Goal: Information Seeking & Learning: Learn about a topic

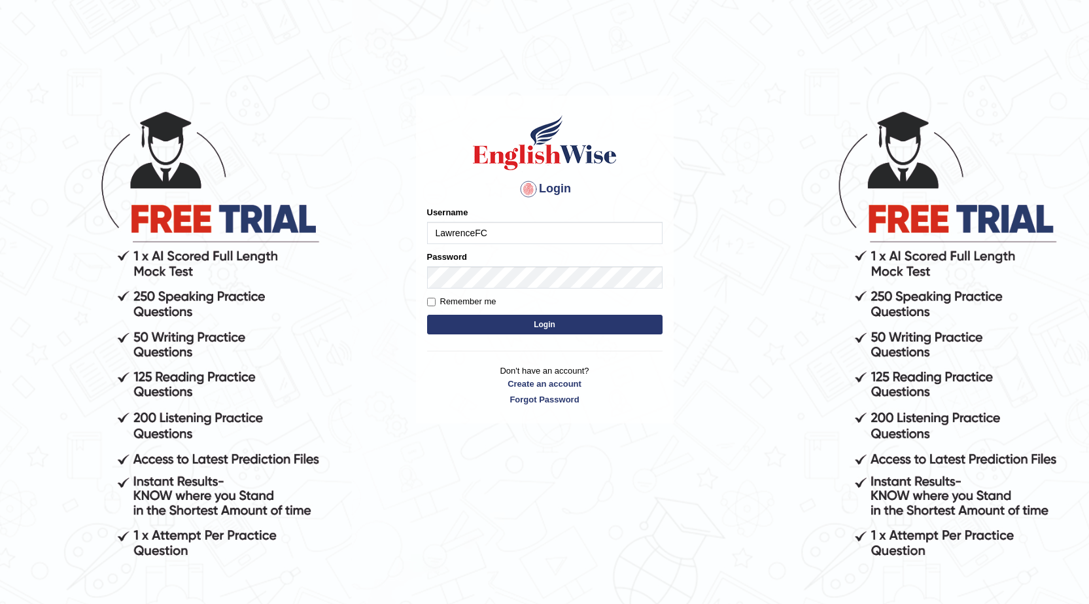
type input "LawrenceFC"
click at [613, 323] on button "Login" at bounding box center [545, 325] width 236 height 20
click at [627, 323] on button "Login" at bounding box center [545, 325] width 236 height 20
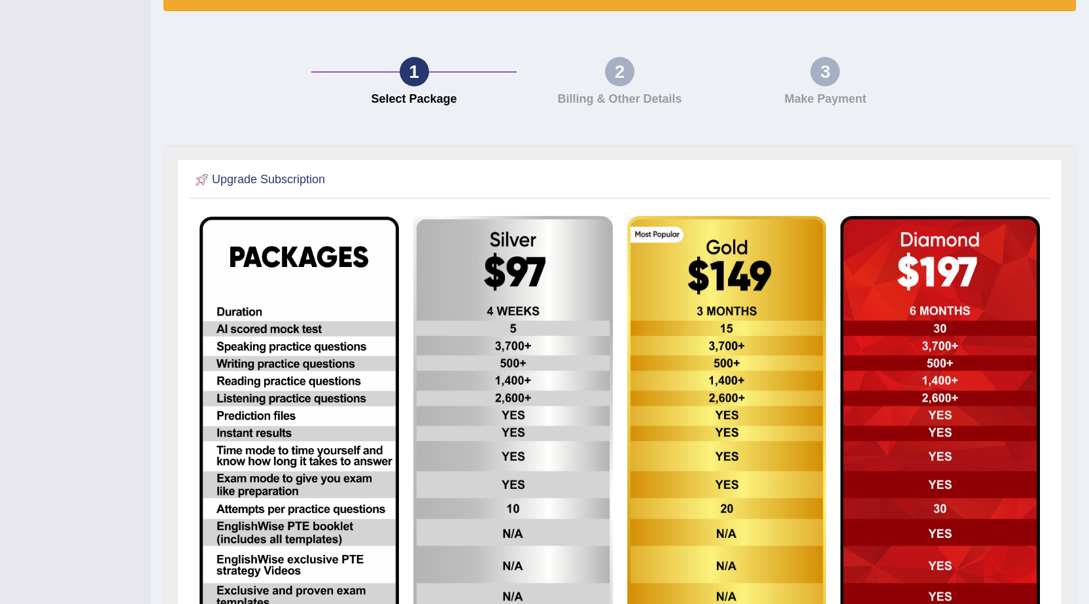
scroll to position [327, 0]
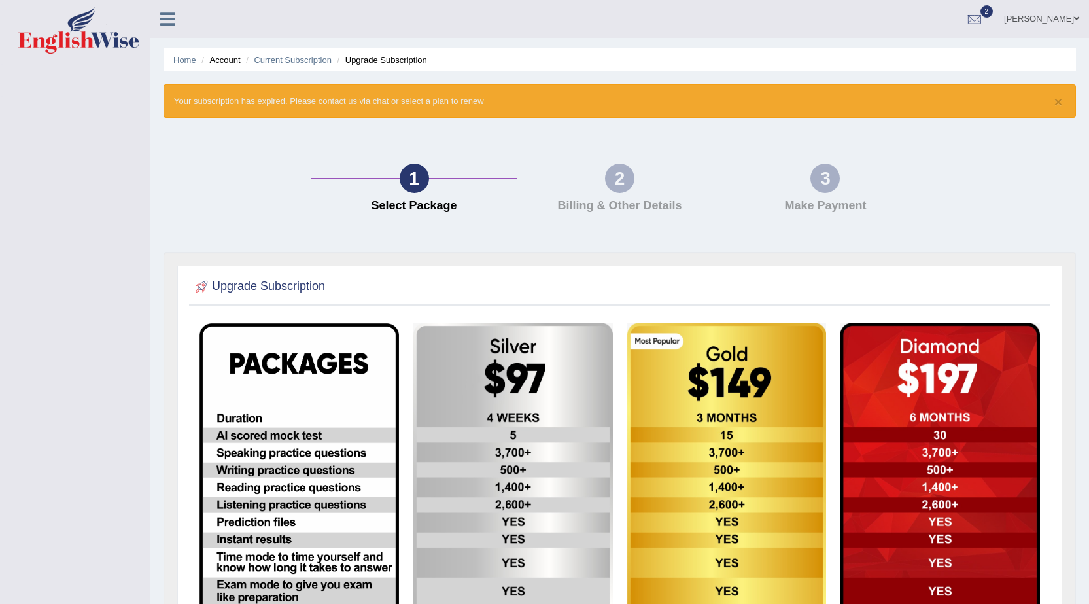
click at [1055, 18] on link "[PERSON_NAME]" at bounding box center [1041, 17] width 95 height 34
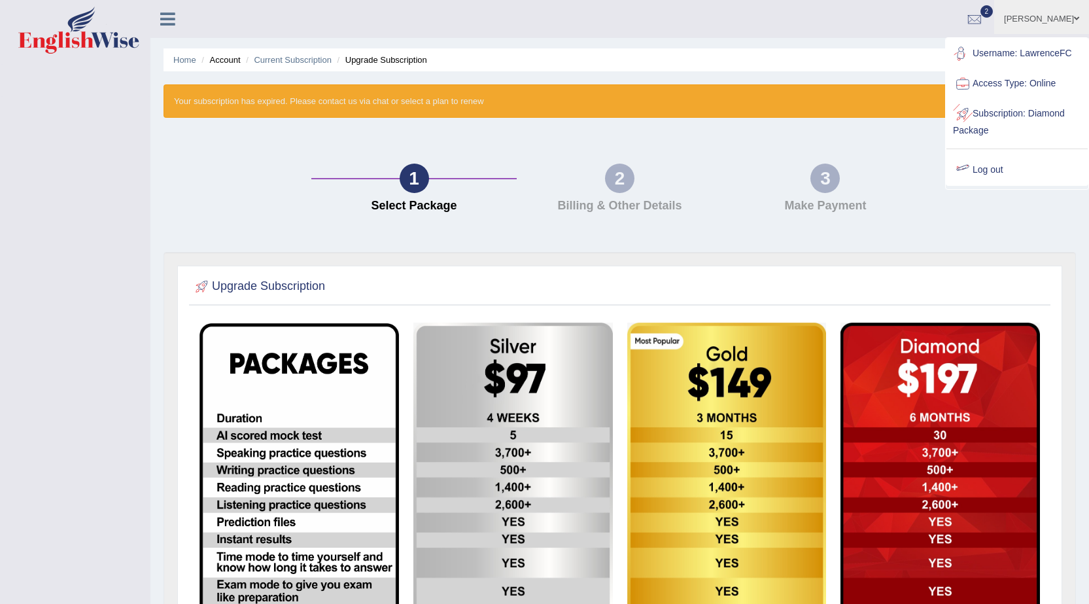
click at [993, 170] on link "Log out" at bounding box center [1017, 170] width 141 height 30
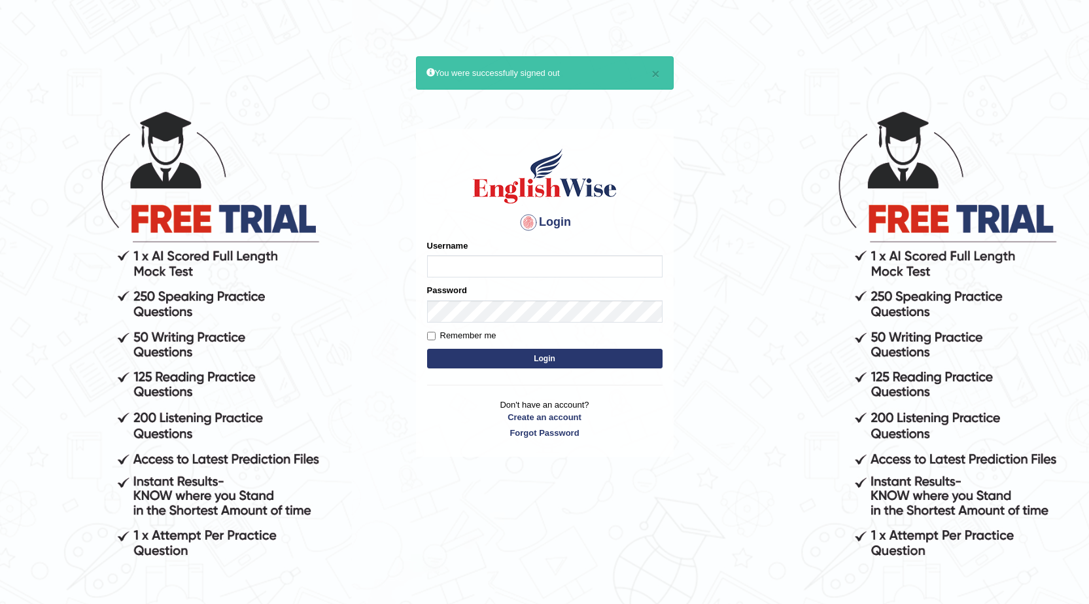
click at [548, 268] on input "Username" at bounding box center [545, 266] width 236 height 22
type input "issak"
click at [427, 349] on button "Login" at bounding box center [545, 359] width 236 height 20
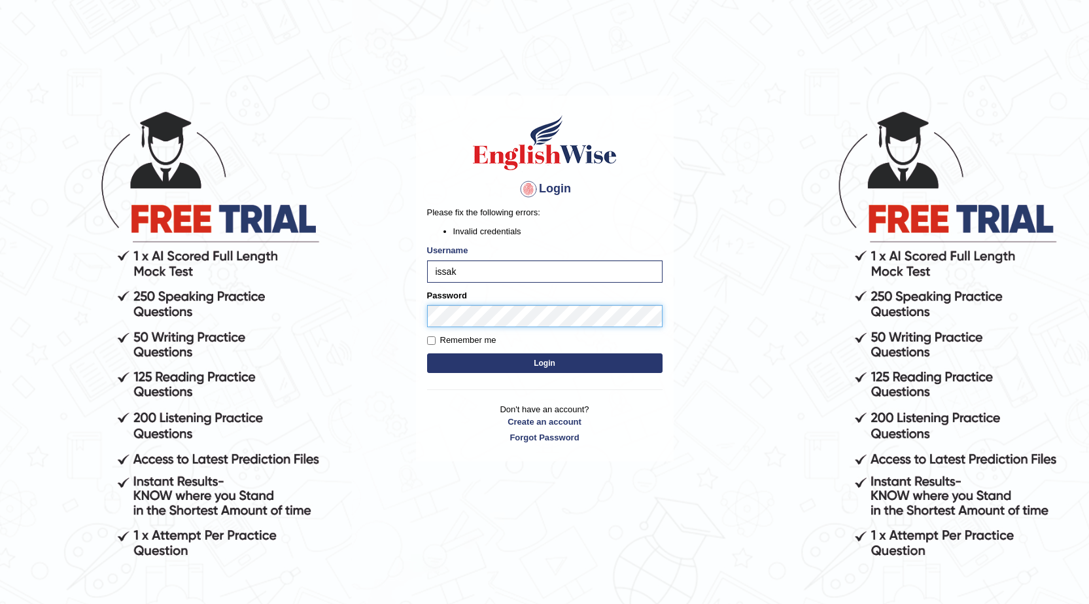
click at [427, 353] on button "Login" at bounding box center [545, 363] width 236 height 20
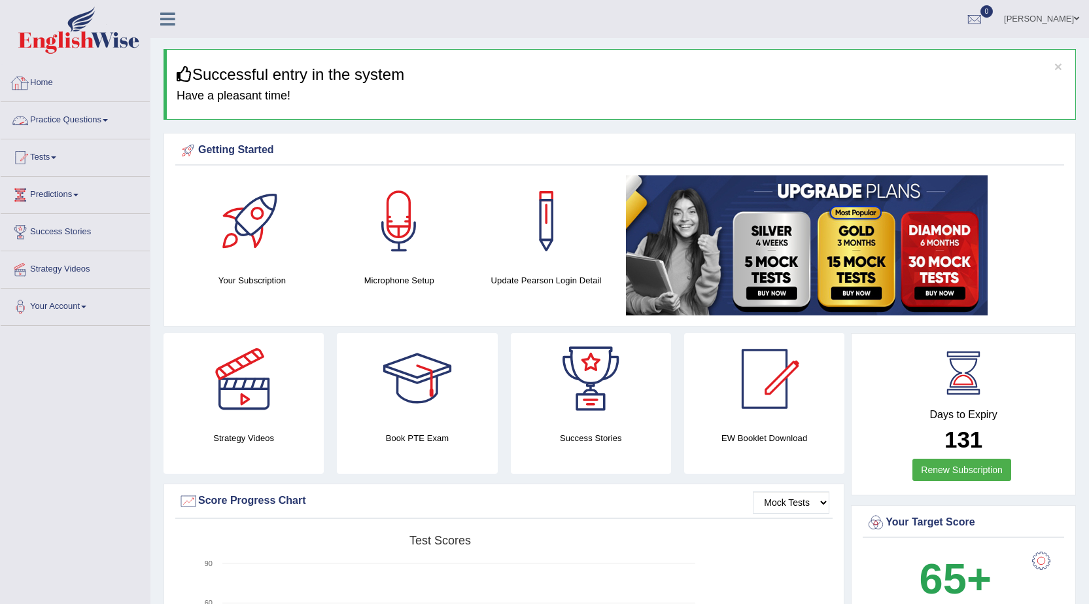
click at [81, 124] on link "Practice Questions" at bounding box center [75, 118] width 149 height 33
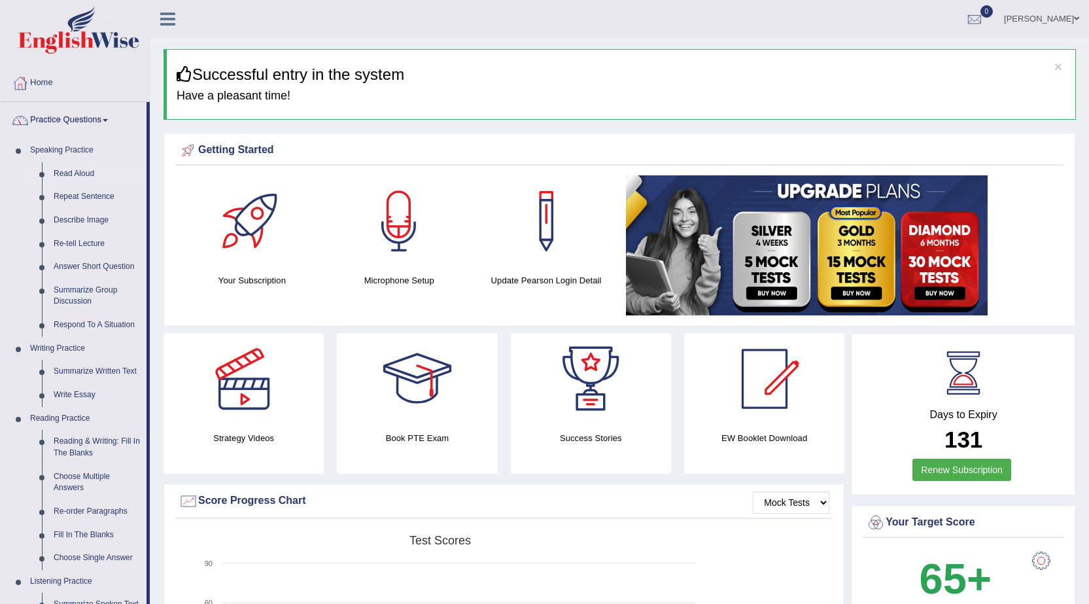
click at [87, 167] on link "Read Aloud" at bounding box center [97, 174] width 99 height 24
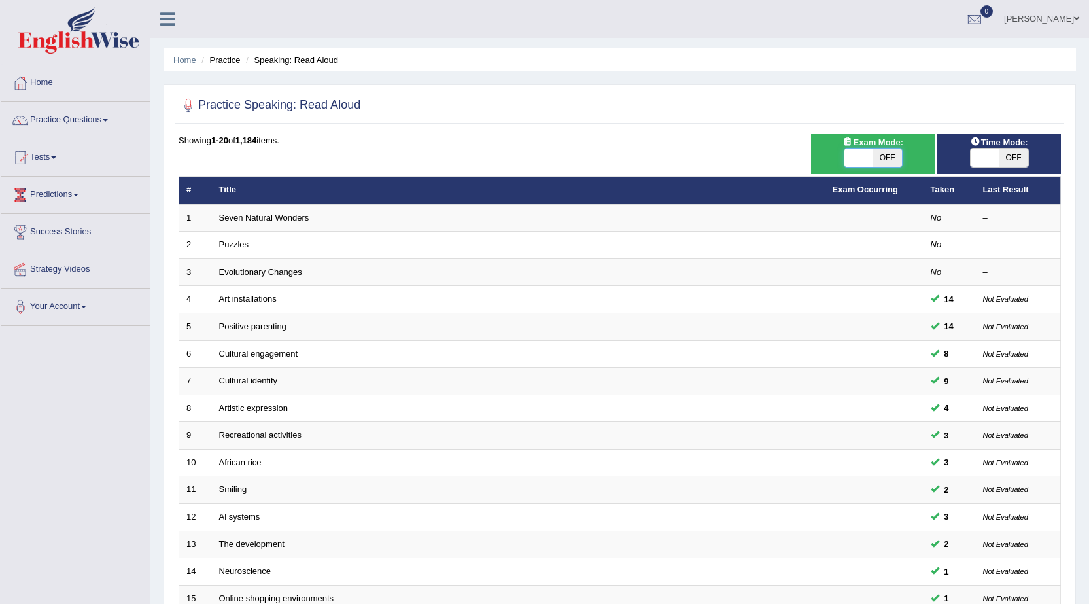
click at [854, 150] on span at bounding box center [859, 157] width 29 height 18
checkbox input "true"
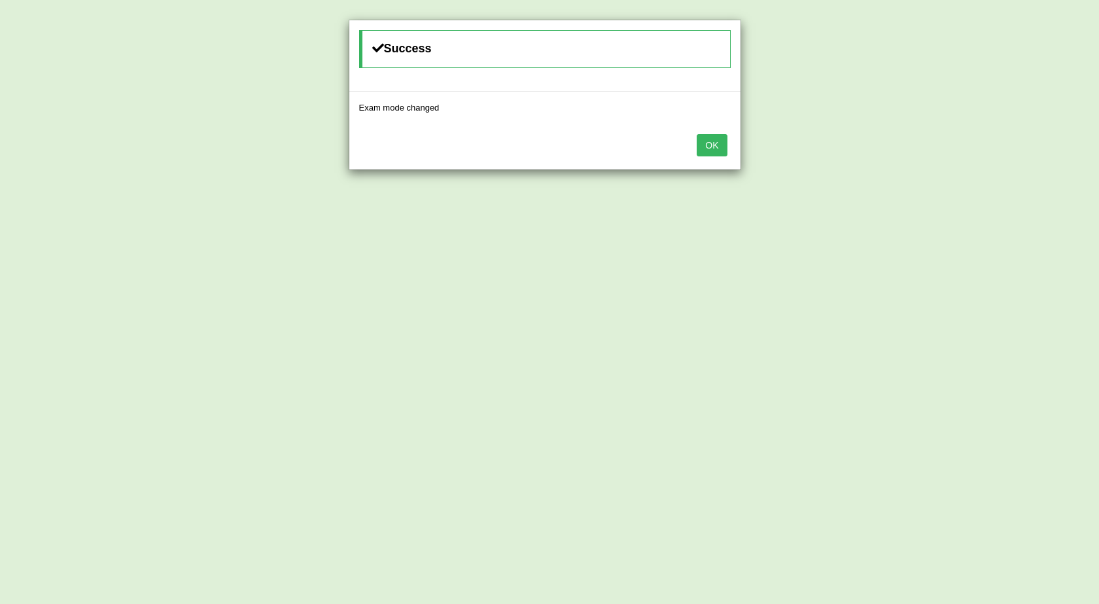
click at [714, 147] on button "OK" at bounding box center [712, 145] width 30 height 22
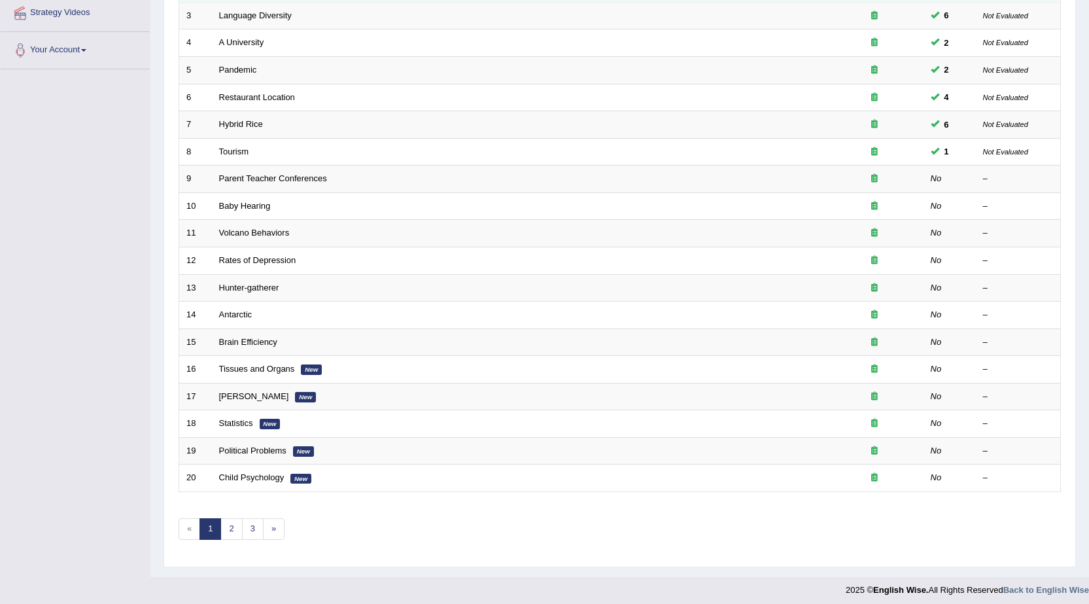
scroll to position [262, 0]
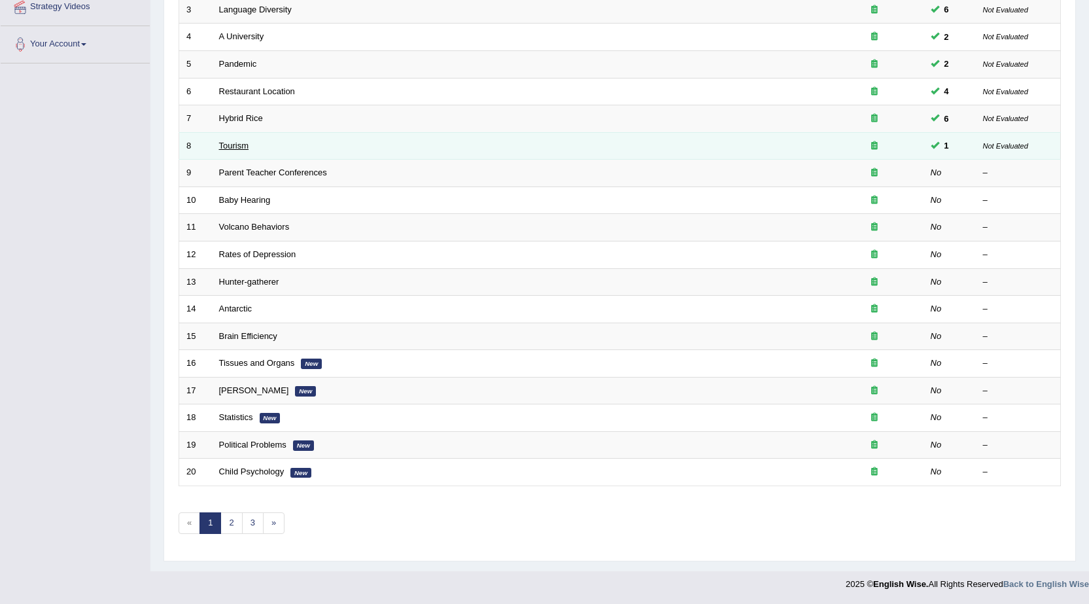
click at [246, 145] on link "Tourism" at bounding box center [234, 146] width 30 height 10
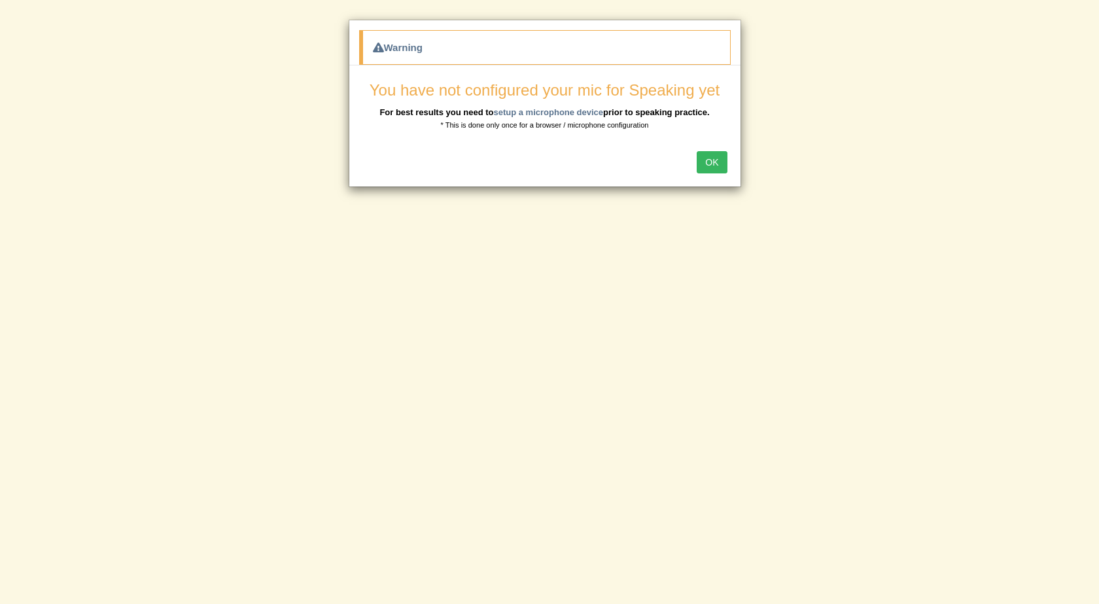
click at [706, 154] on button "OK" at bounding box center [712, 162] width 30 height 22
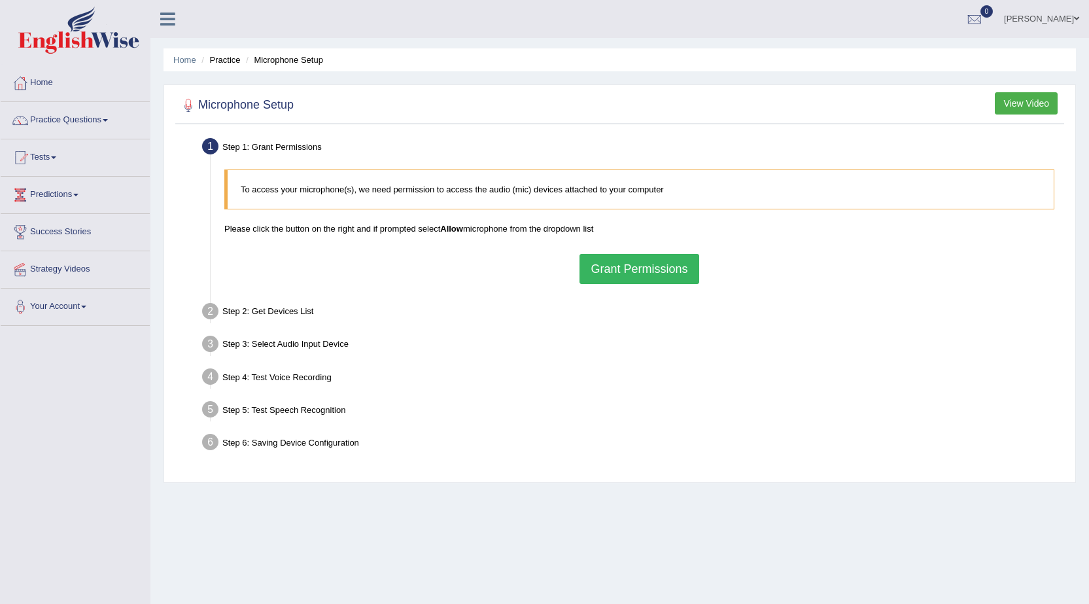
click at [610, 257] on button "Grant Permissions" at bounding box center [639, 269] width 119 height 30
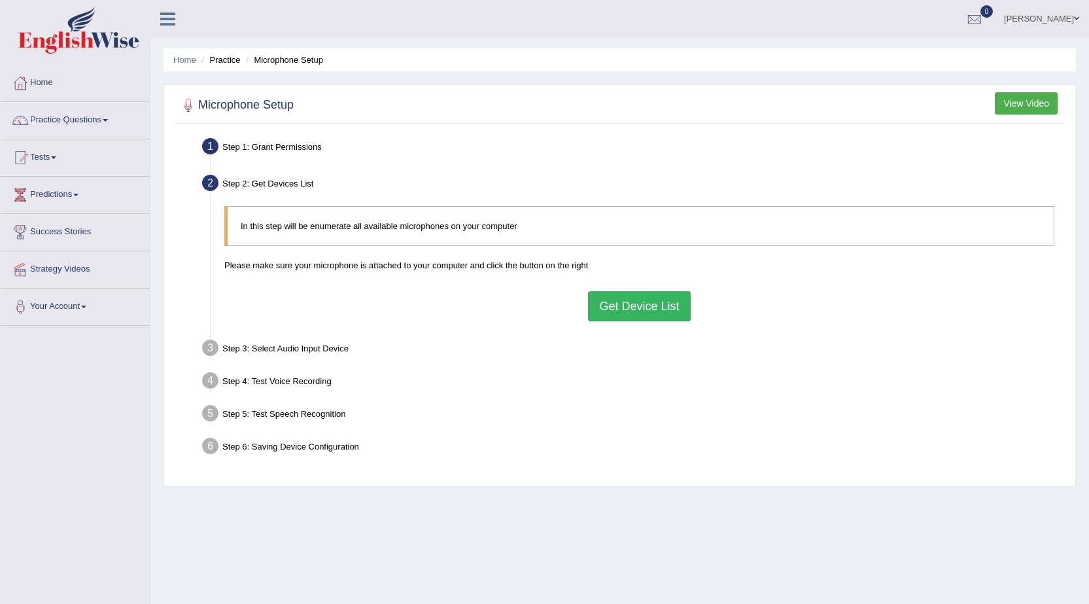
click at [665, 315] on button "Get Device List" at bounding box center [639, 306] width 102 height 30
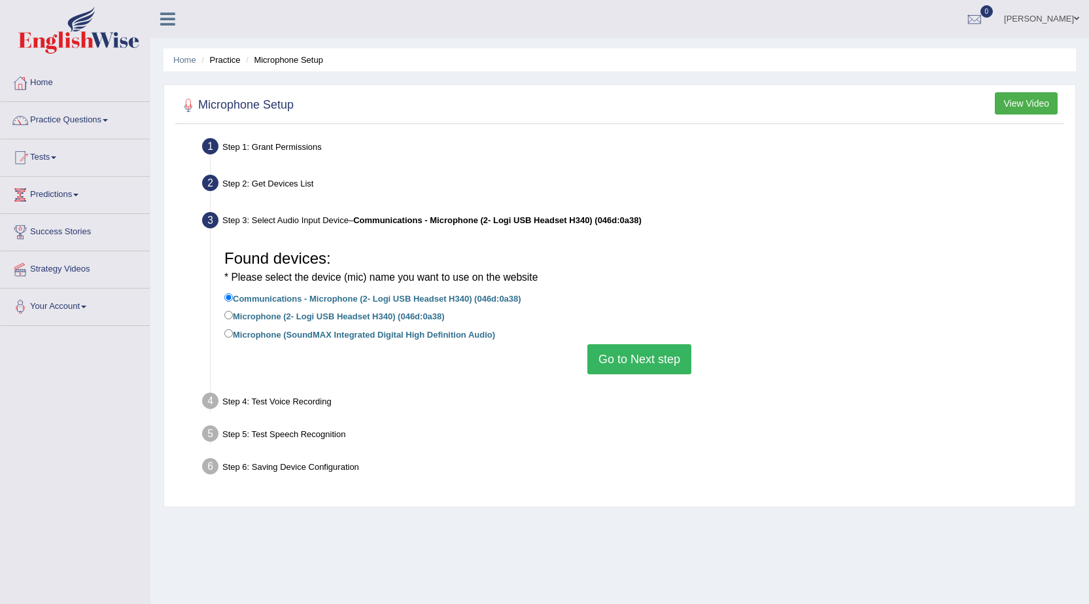
click at [646, 362] on button "Go to Next step" at bounding box center [639, 359] width 104 height 30
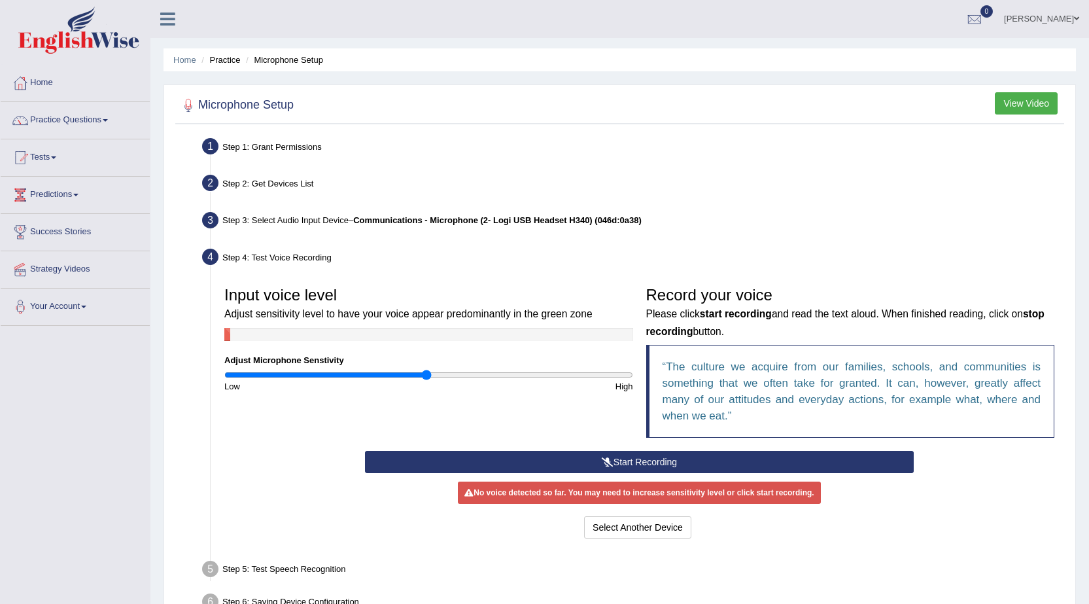
click at [625, 455] on button "Start Recording" at bounding box center [639, 462] width 549 height 22
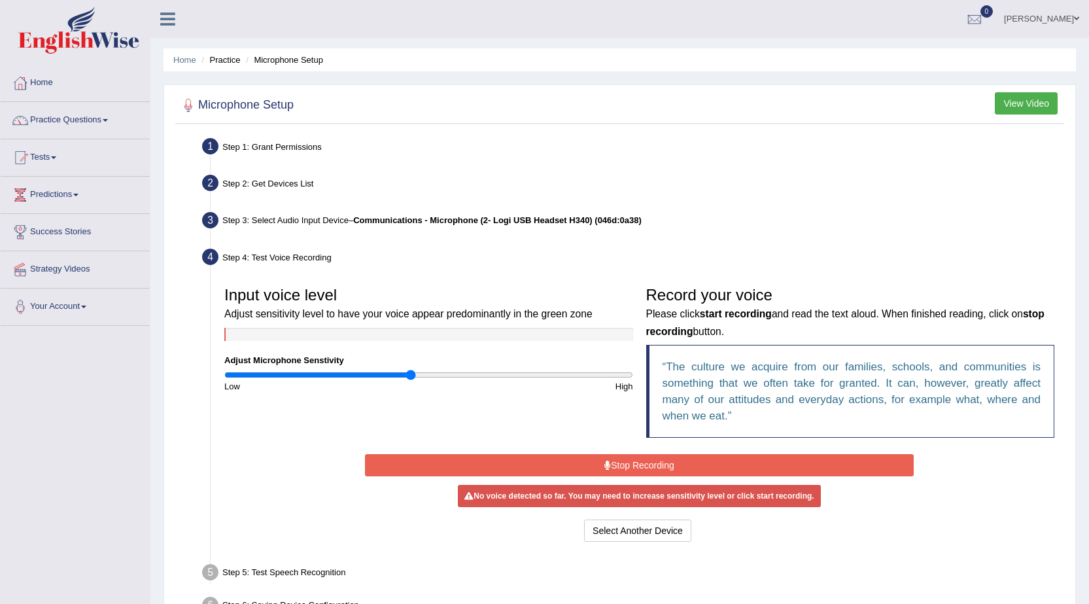
click at [411, 370] on input "range" at bounding box center [428, 375] width 409 height 10
type input "0.86"
click at [400, 374] on input "range" at bounding box center [428, 375] width 409 height 10
click at [525, 467] on button "Stop Recording" at bounding box center [639, 465] width 549 height 22
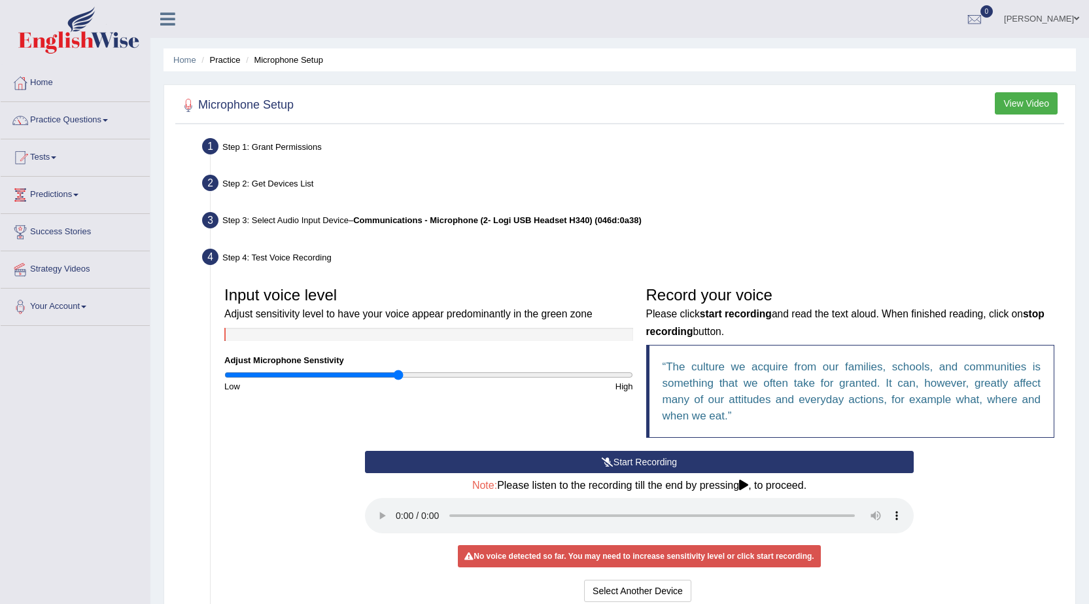
click at [604, 453] on button "Start Recording" at bounding box center [639, 462] width 549 height 22
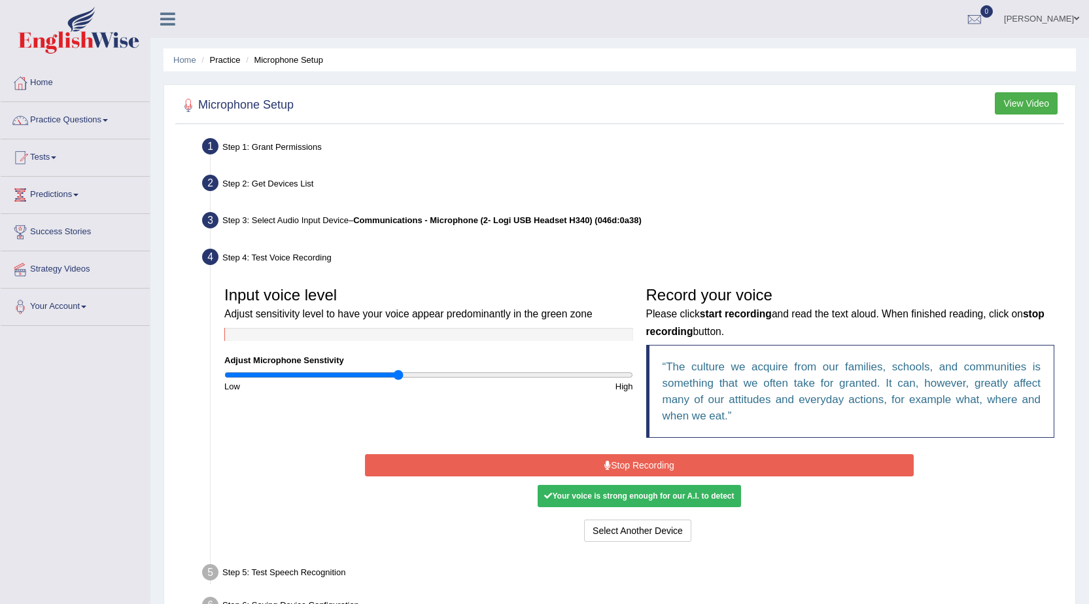
click at [601, 464] on button "Stop Recording" at bounding box center [639, 465] width 549 height 22
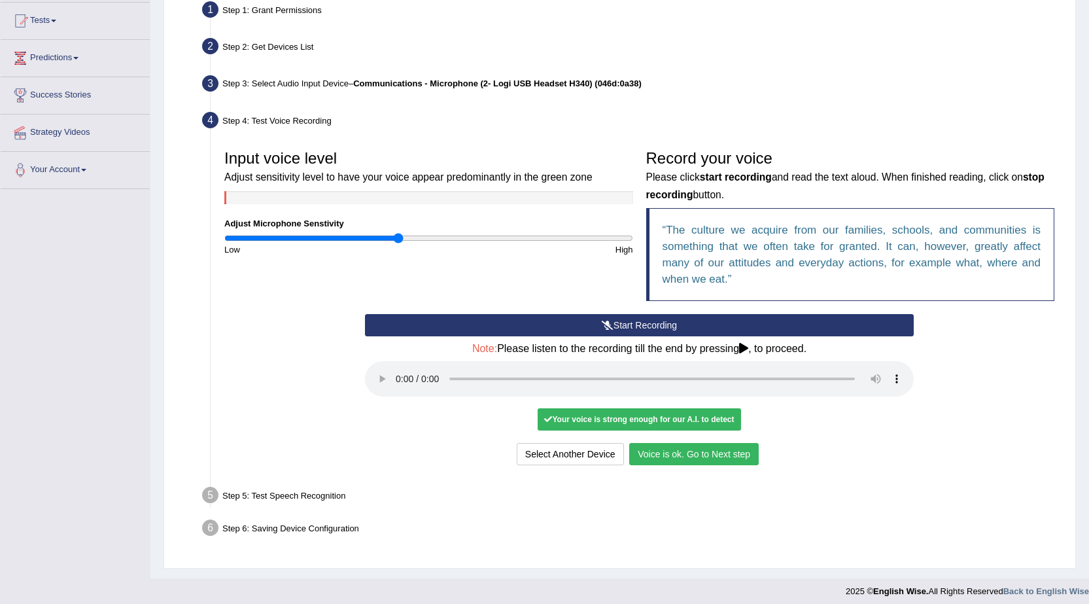
scroll to position [144, 0]
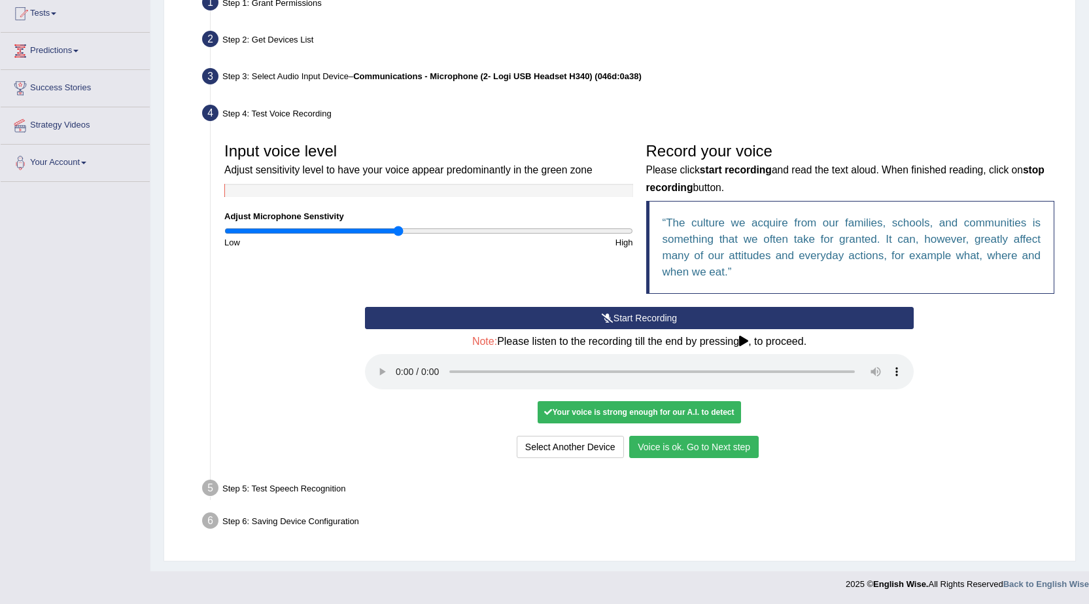
click at [689, 448] on button "Voice is ok. Go to Next step" at bounding box center [694, 447] width 130 height 22
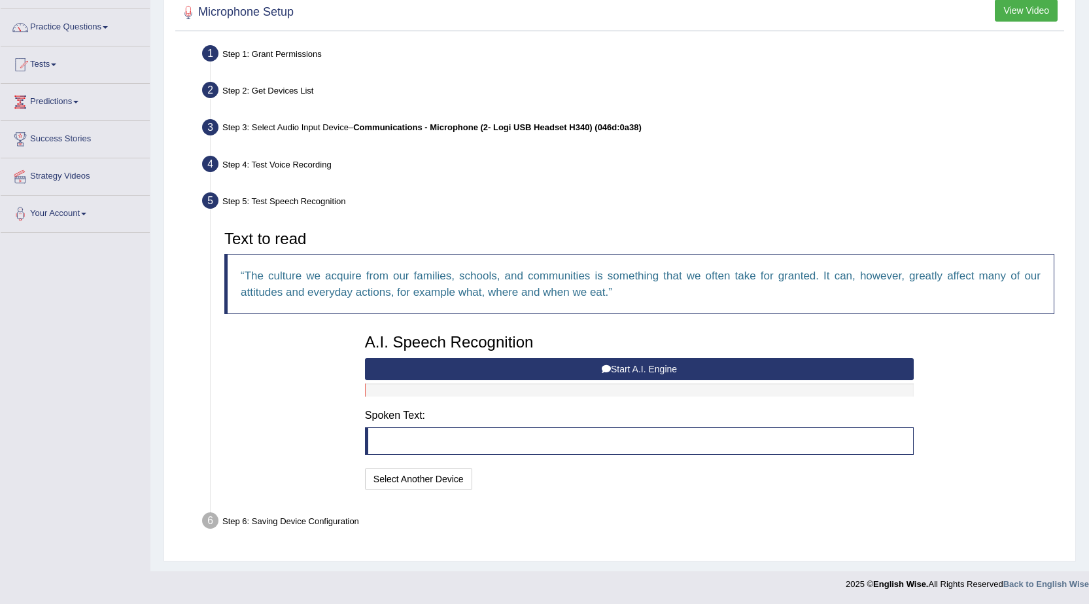
scroll to position [93, 0]
click at [618, 369] on button "Start A.I. Engine" at bounding box center [639, 369] width 549 height 22
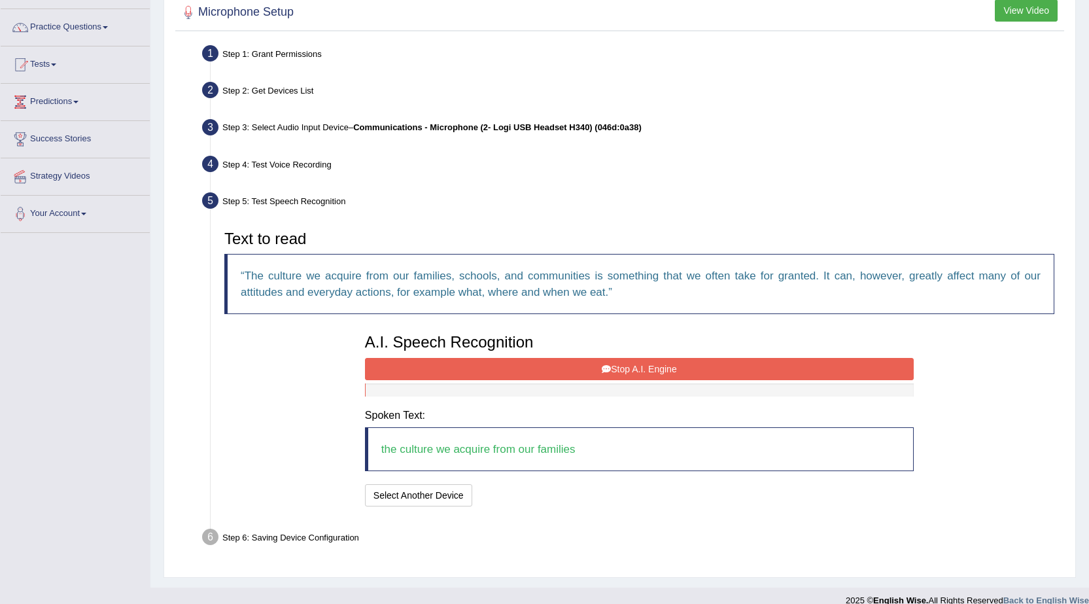
click at [614, 368] on button "Stop A.I. Engine" at bounding box center [639, 369] width 549 height 22
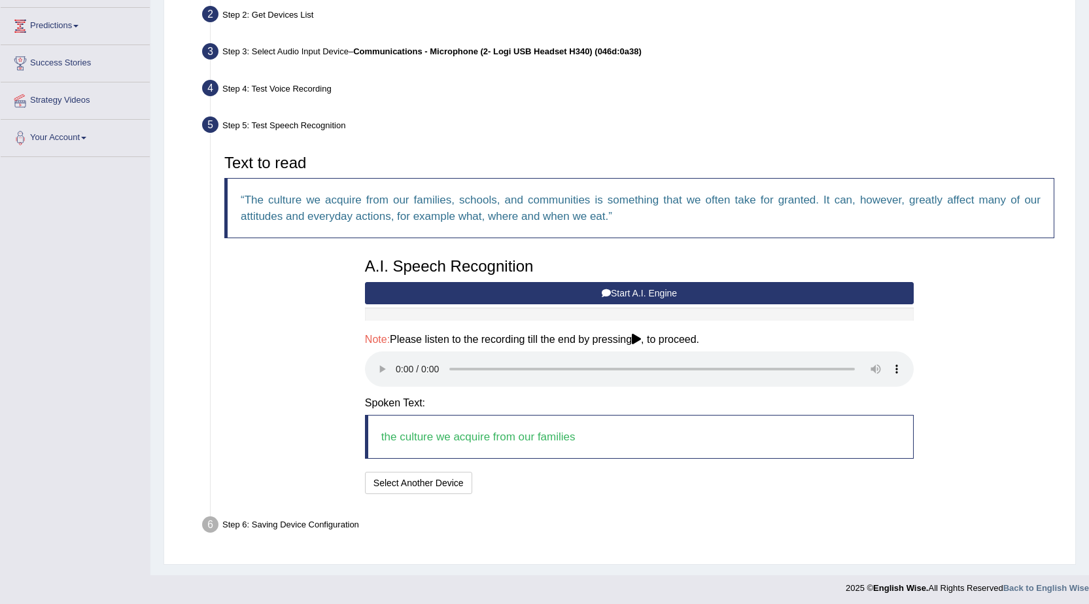
scroll to position [173, 0]
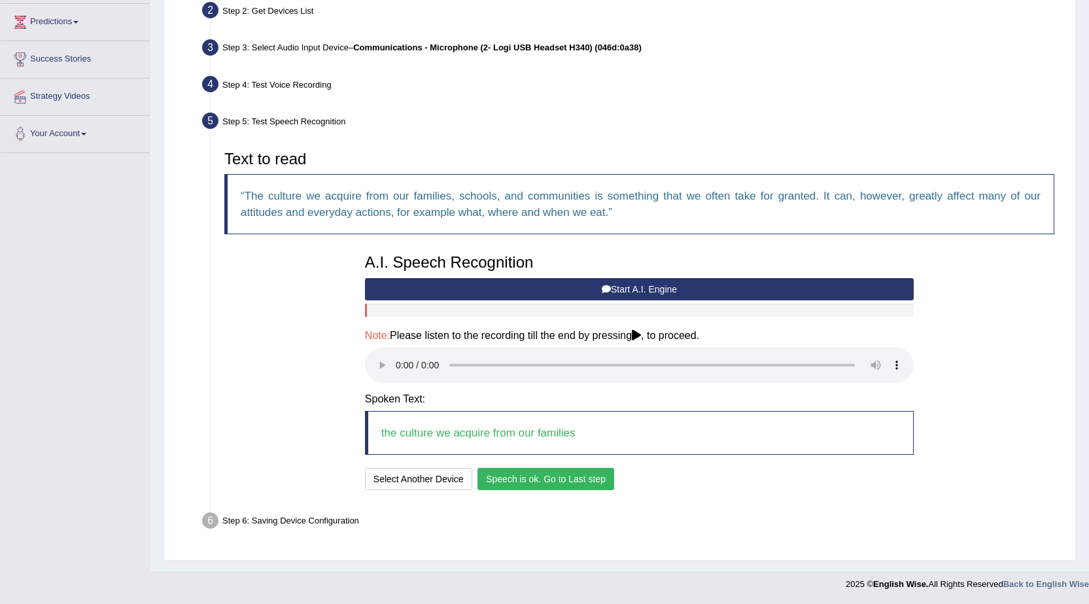
click at [533, 479] on button "Speech is ok. Go to Last step" at bounding box center [546, 479] width 137 height 22
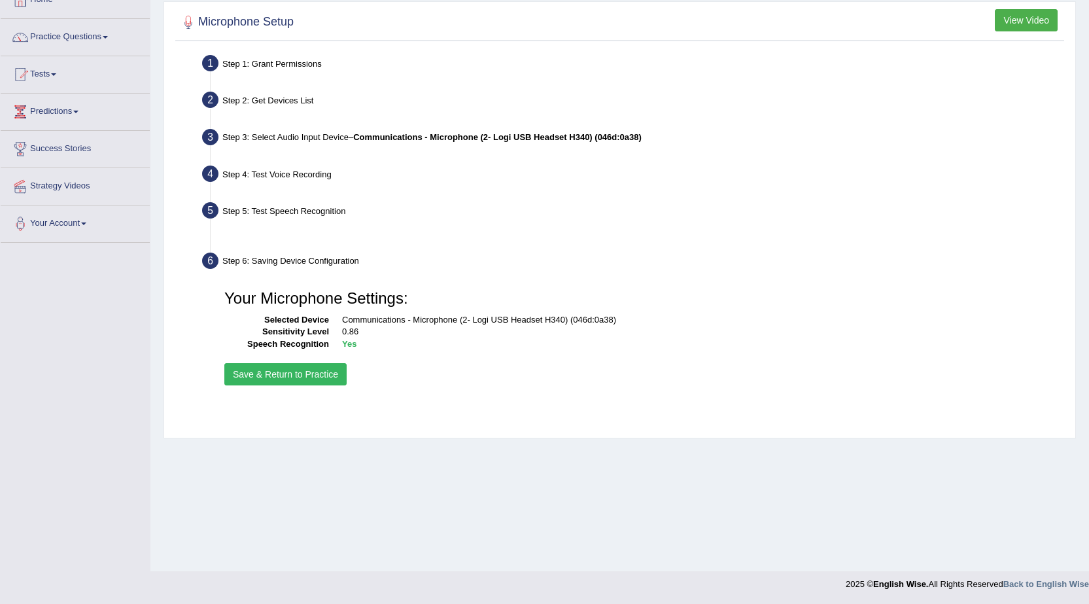
scroll to position [83, 0]
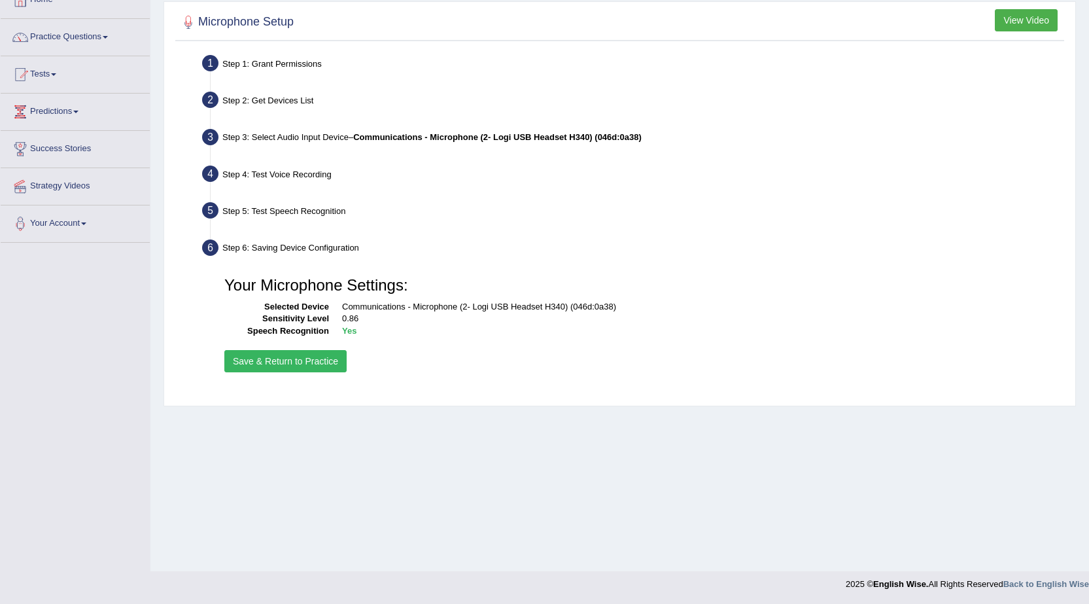
click at [304, 365] on button "Save & Return to Practice" at bounding box center [285, 361] width 122 height 22
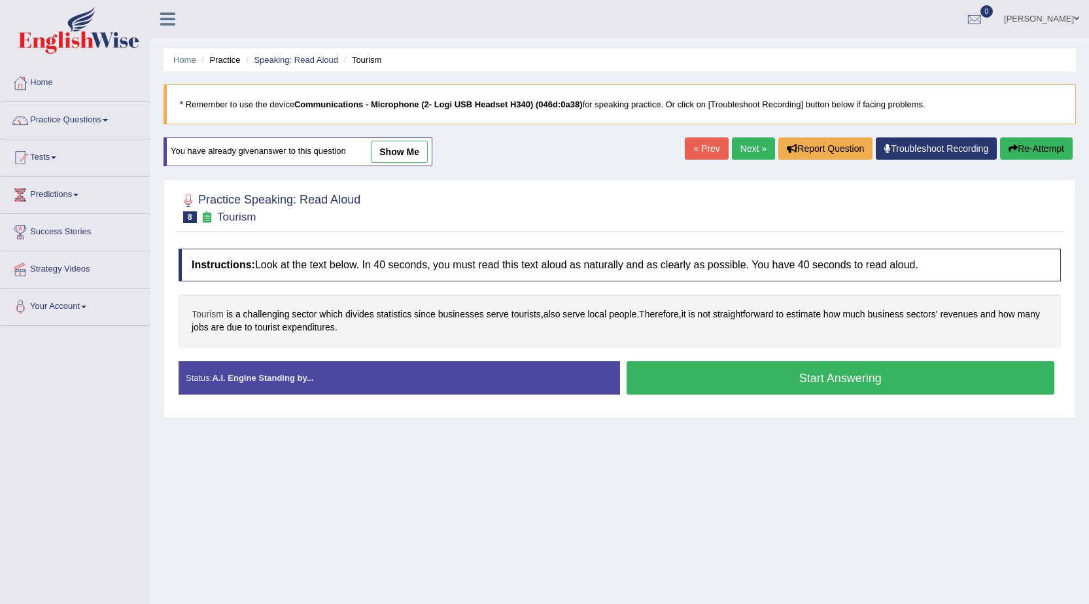
click at [211, 314] on span "Tourism" at bounding box center [208, 314] width 32 height 14
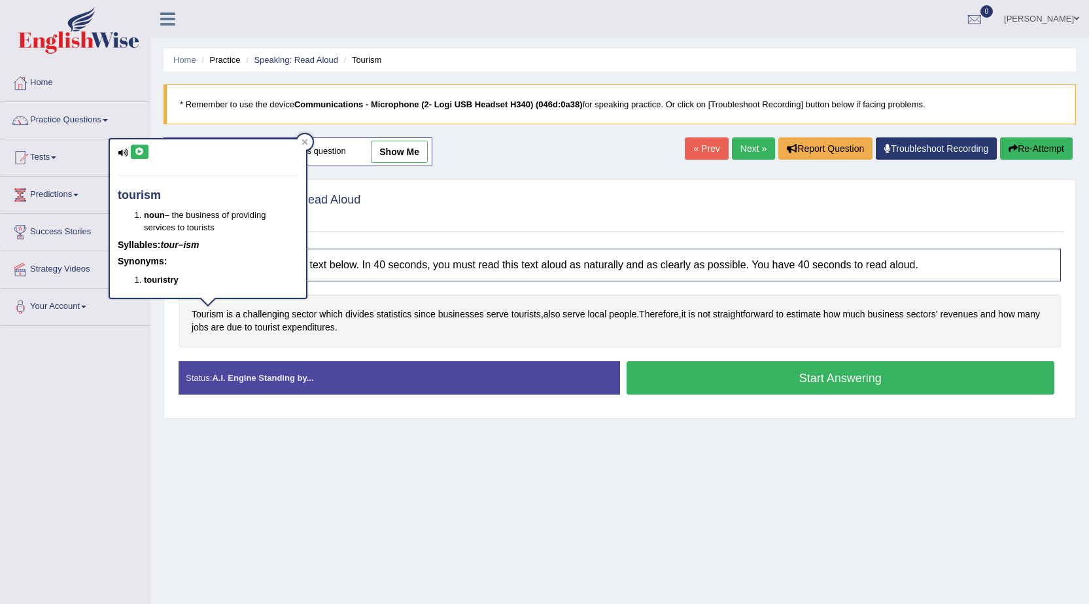
click at [137, 151] on icon at bounding box center [140, 152] width 10 height 8
click at [389, 314] on span "statistics" at bounding box center [394, 314] width 35 height 14
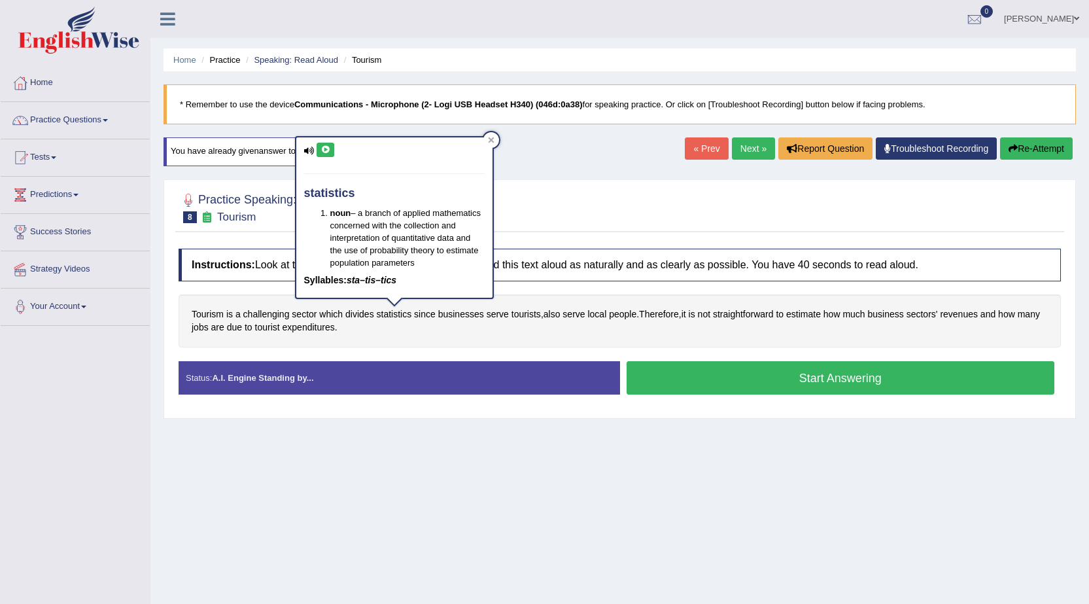
click at [324, 151] on icon at bounding box center [326, 150] width 10 height 8
click at [528, 313] on span "tourists" at bounding box center [526, 314] width 29 height 14
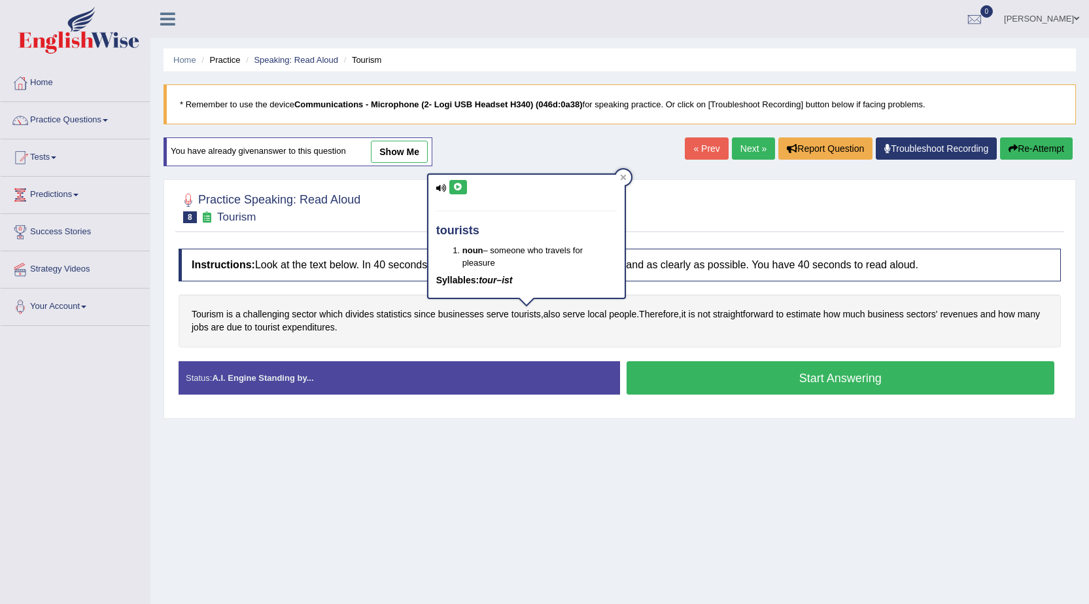
click at [455, 185] on icon at bounding box center [458, 187] width 10 height 8
click at [403, 153] on link "show me" at bounding box center [399, 152] width 57 height 22
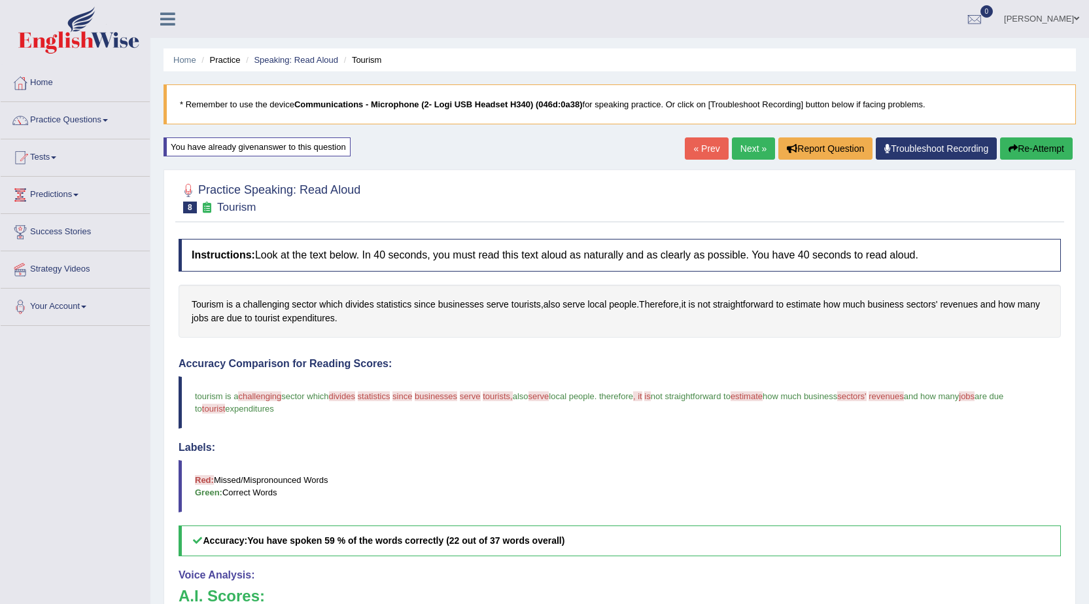
click at [743, 151] on link "Next »" at bounding box center [753, 148] width 43 height 22
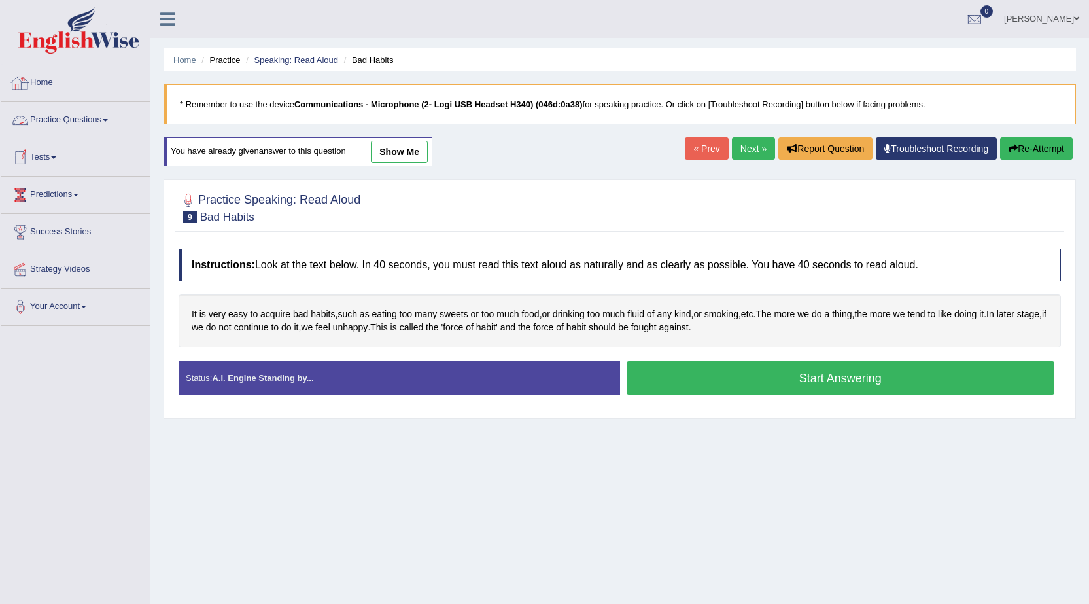
click at [86, 114] on link "Practice Questions" at bounding box center [75, 118] width 149 height 33
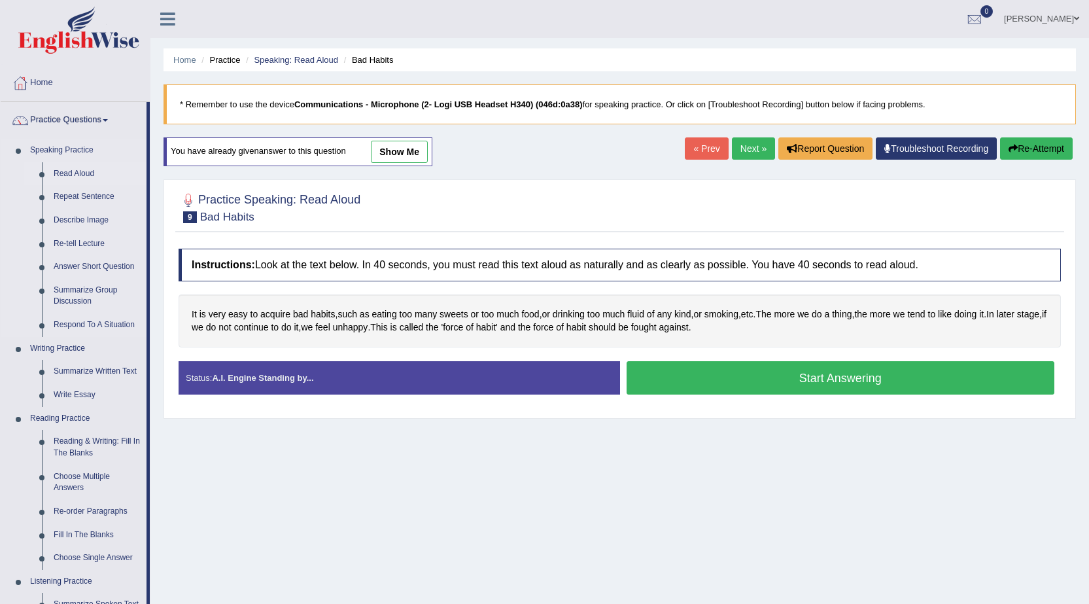
click at [91, 167] on link "Read Aloud" at bounding box center [97, 174] width 99 height 24
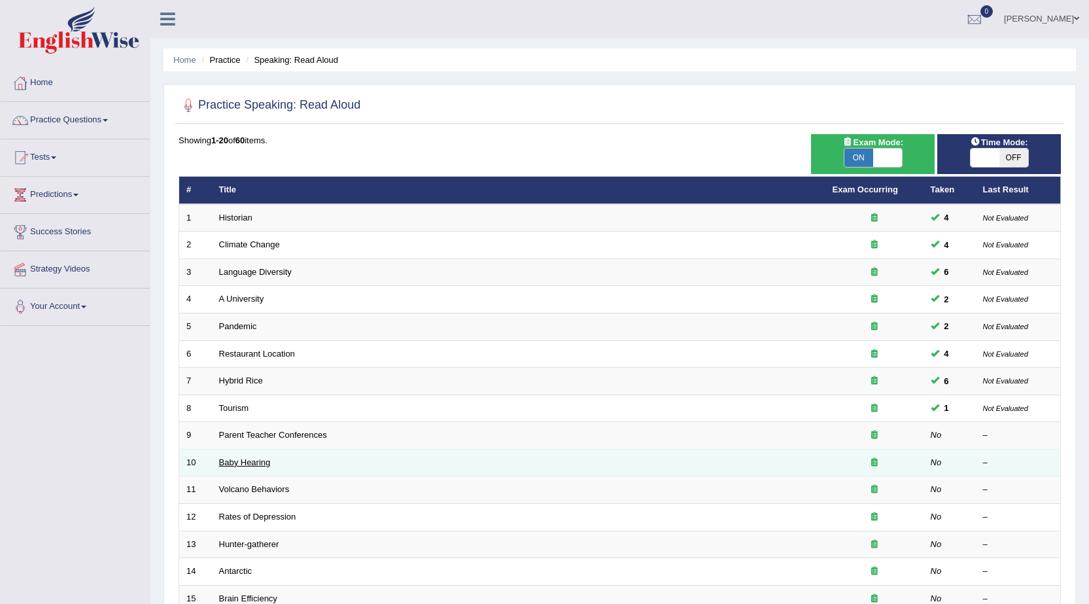
click at [249, 460] on link "Baby Hearing" at bounding box center [245, 462] width 52 height 10
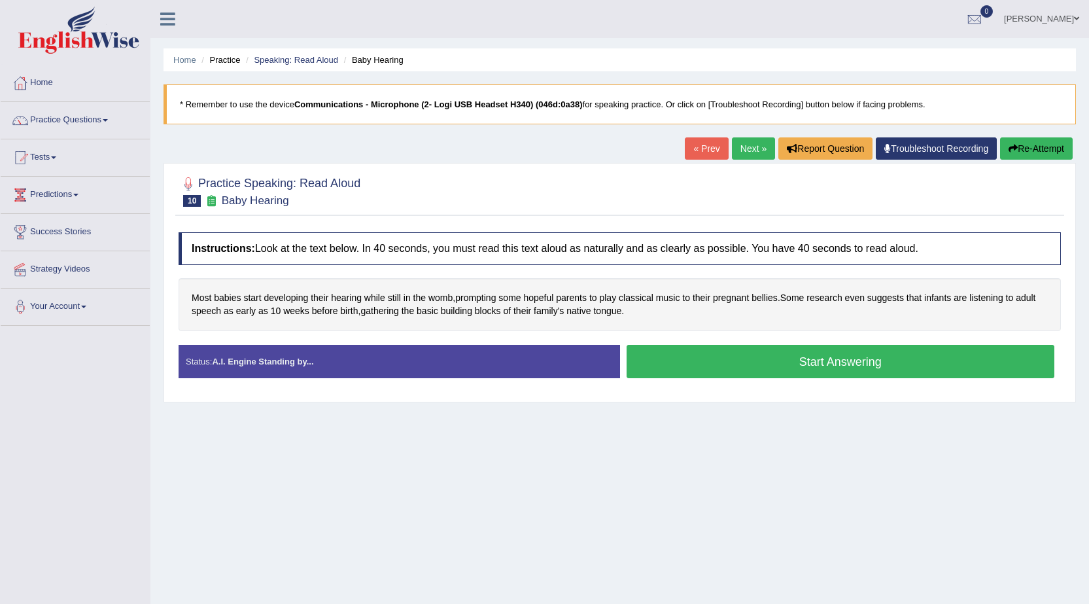
click at [782, 358] on button "Start Answering" at bounding box center [841, 361] width 428 height 33
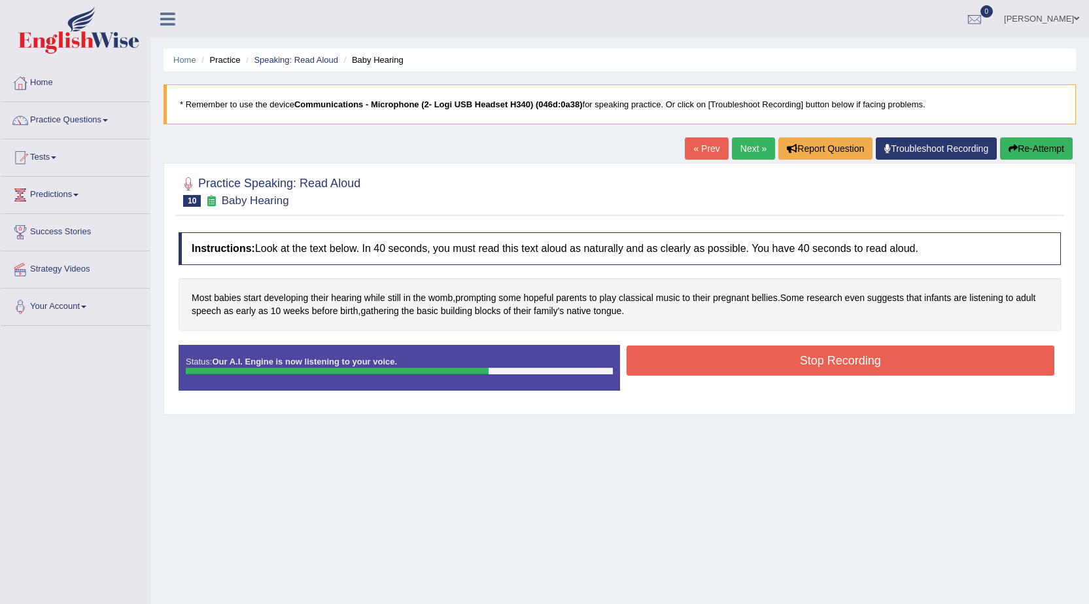
click at [782, 358] on button "Stop Recording" at bounding box center [841, 360] width 428 height 30
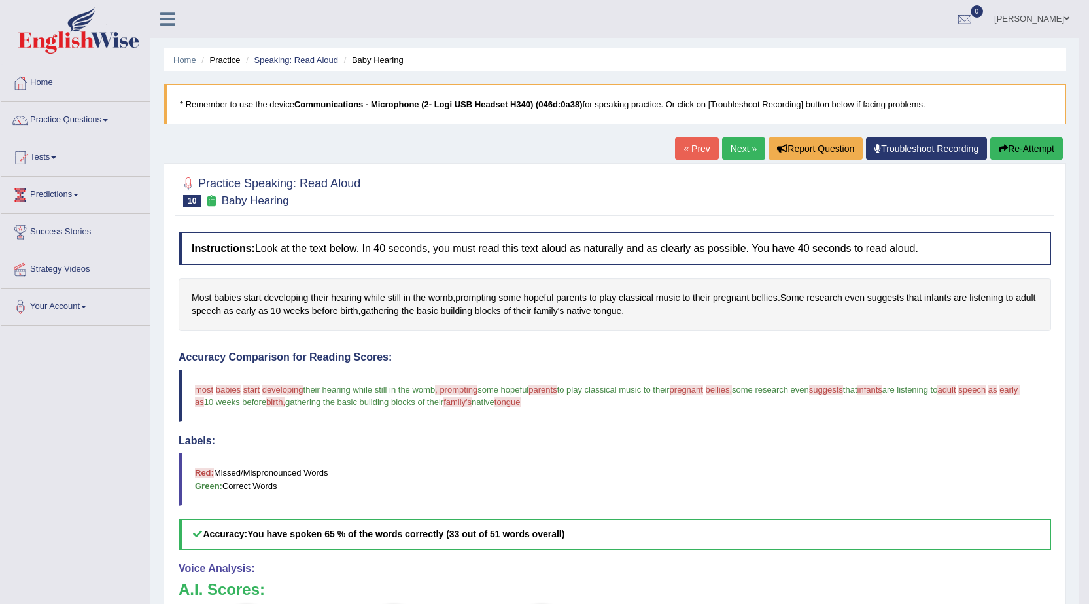
click at [737, 145] on link "Next »" at bounding box center [743, 148] width 43 height 22
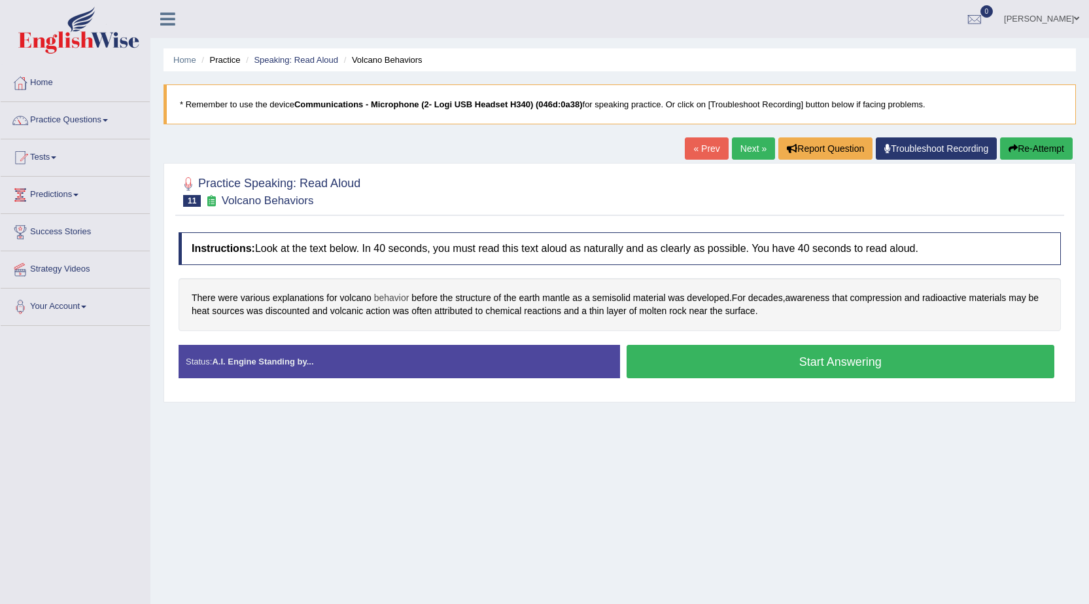
click at [391, 300] on span "behavior" at bounding box center [391, 298] width 35 height 14
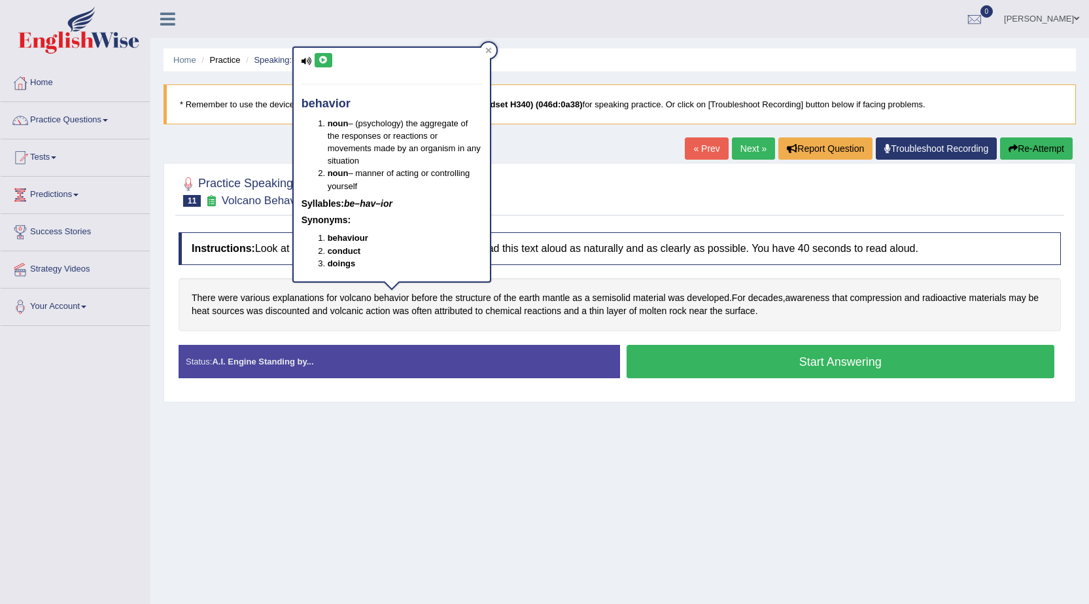
click at [324, 64] on icon at bounding box center [324, 60] width 10 height 8
click at [611, 298] on span "semisolid" at bounding box center [612, 298] width 38 height 14
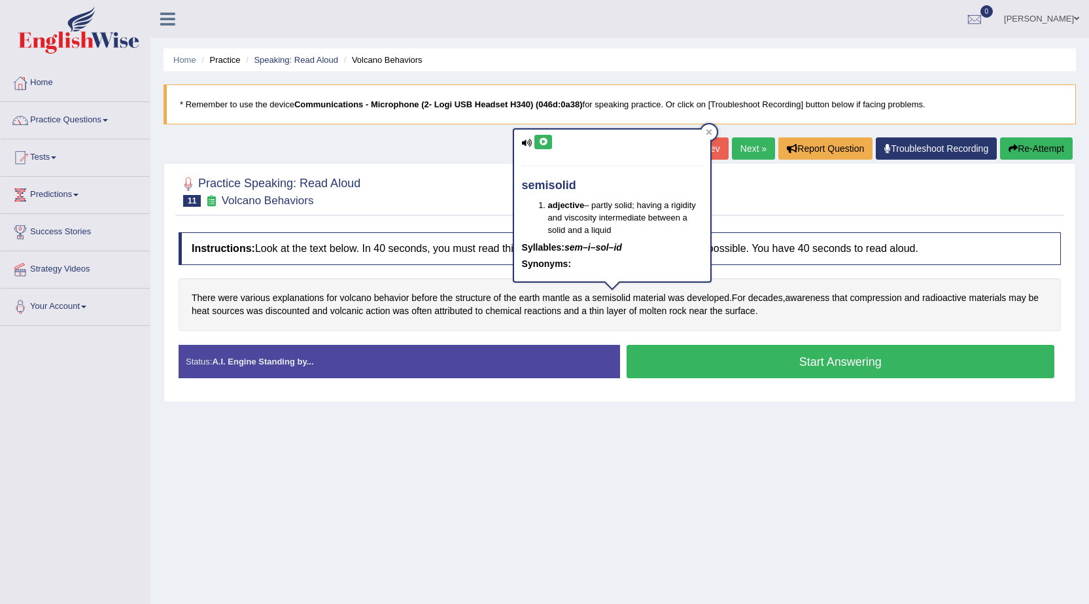
click at [540, 139] on icon at bounding box center [543, 142] width 10 height 8
click at [767, 295] on span "decades" at bounding box center [765, 298] width 35 height 14
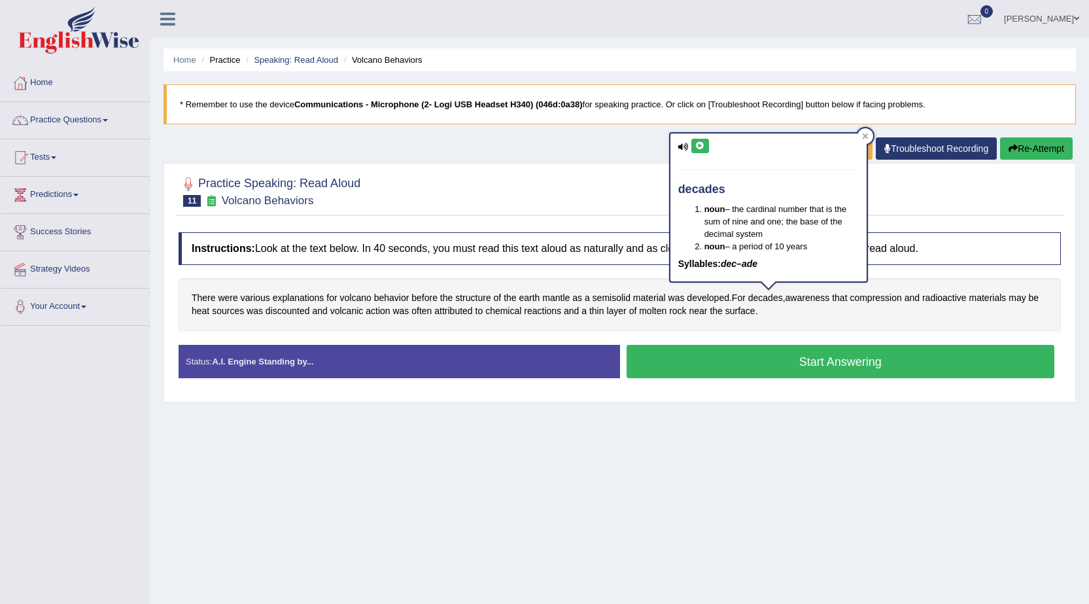
click at [699, 143] on icon at bounding box center [700, 146] width 10 height 8
click at [884, 300] on span "compression" at bounding box center [876, 298] width 52 height 14
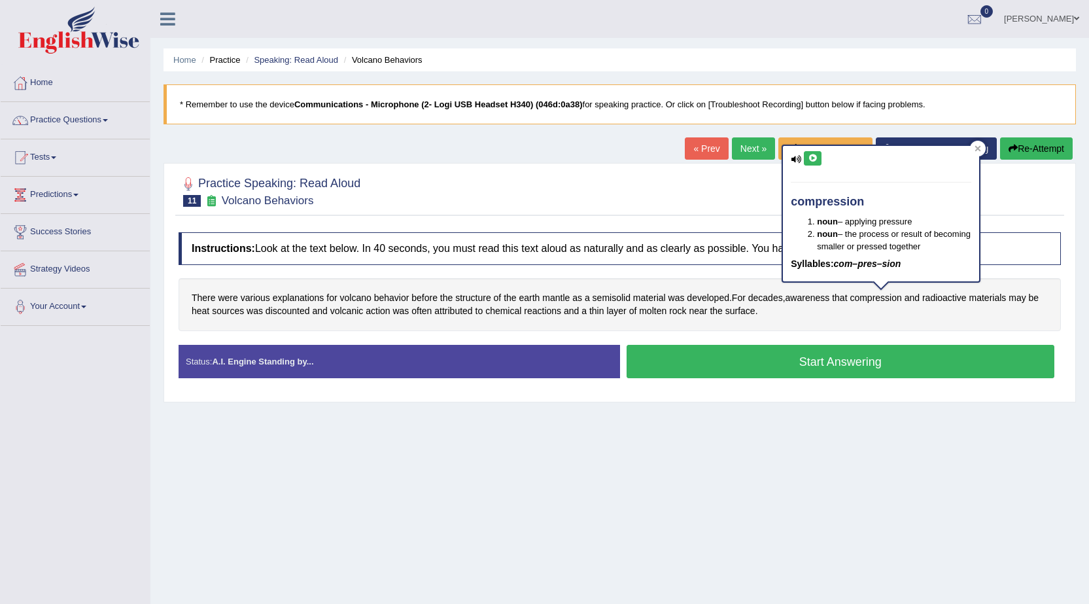
click at [812, 152] on button at bounding box center [813, 158] width 18 height 14
click at [960, 302] on span "radioactive" at bounding box center [944, 298] width 44 height 14
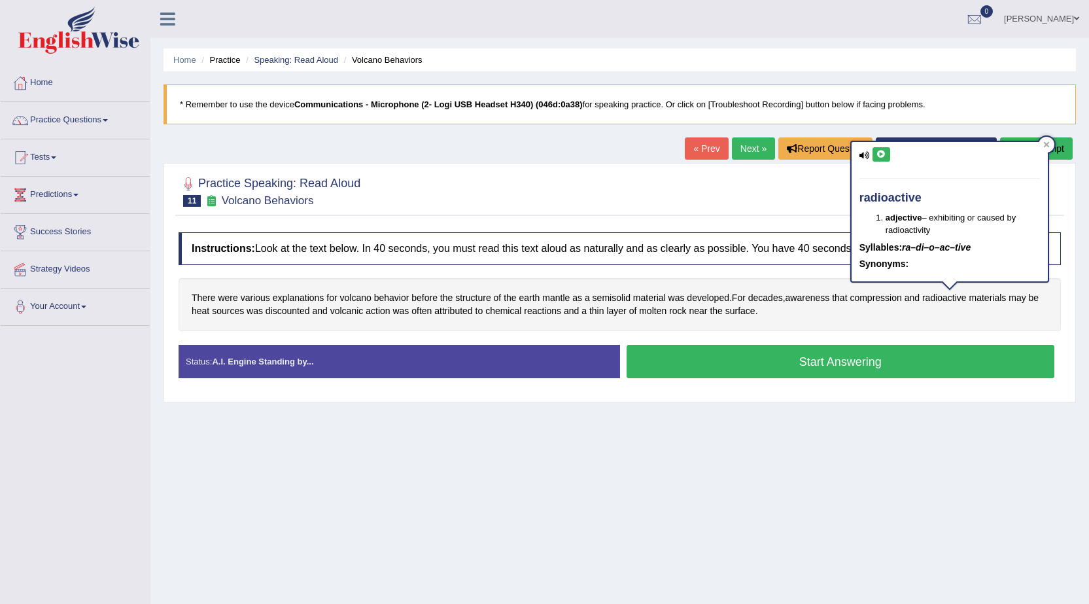
click at [881, 153] on icon at bounding box center [882, 154] width 10 height 8
click at [726, 358] on button "Start Answering" at bounding box center [841, 361] width 428 height 33
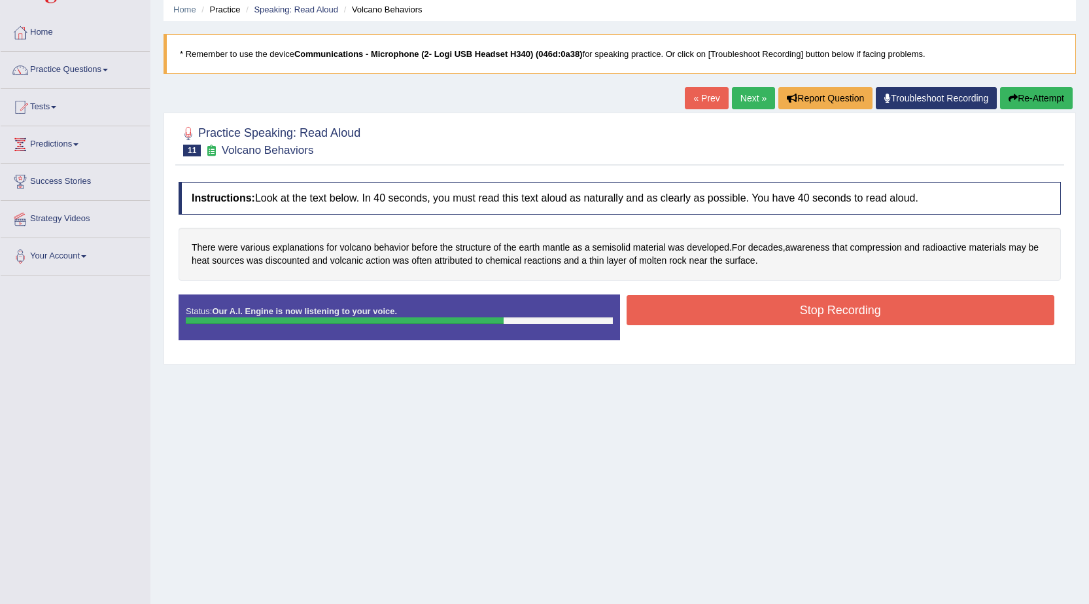
scroll to position [65, 0]
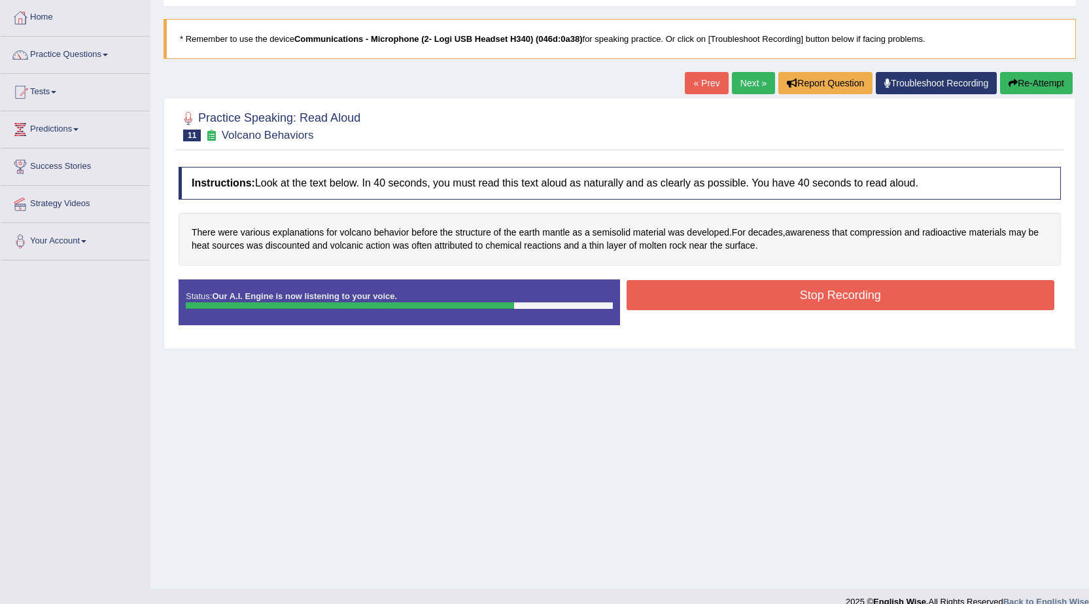
click at [738, 296] on button "Stop Recording" at bounding box center [841, 295] width 428 height 30
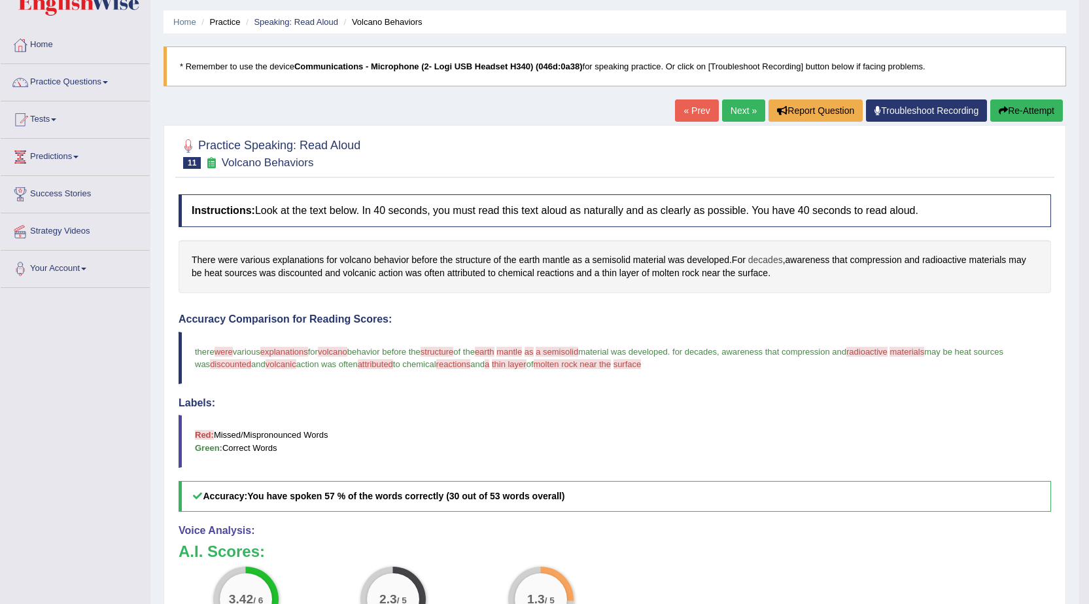
scroll to position [0, 0]
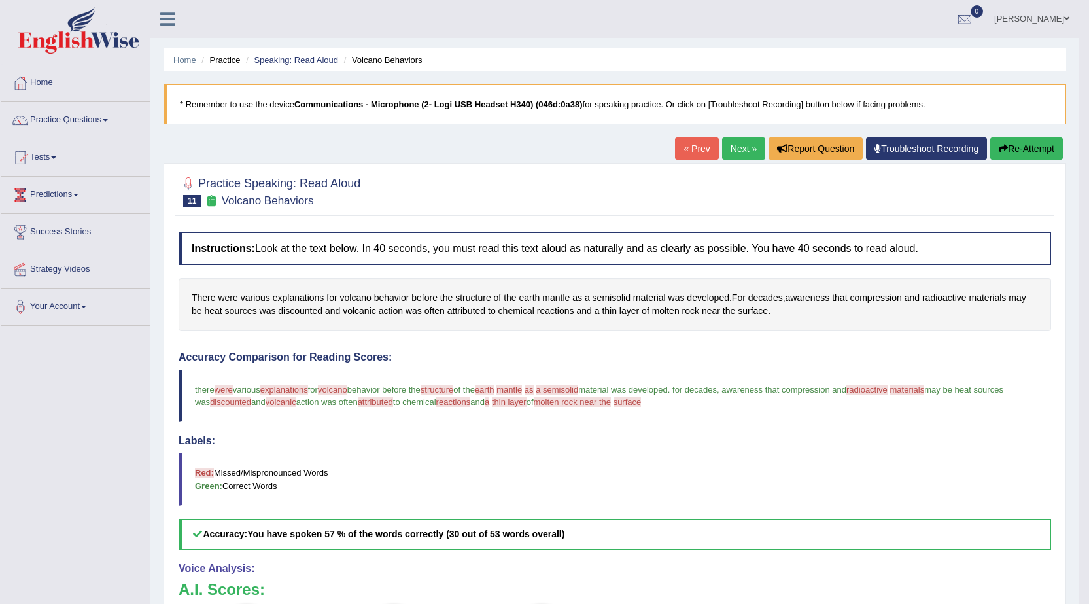
click at [104, 125] on link "Practice Questions" at bounding box center [75, 118] width 149 height 33
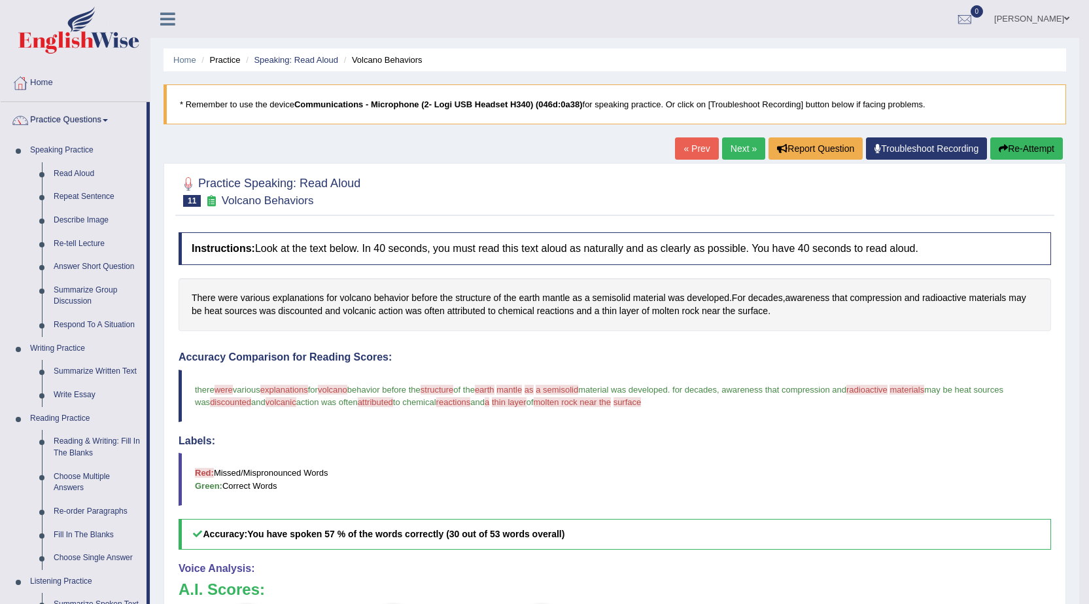
click at [289, 160] on div "Home Practice Speaking: Read Aloud Volcano Behaviors * Remember to use the devi…" at bounding box center [614, 411] width 929 height 823
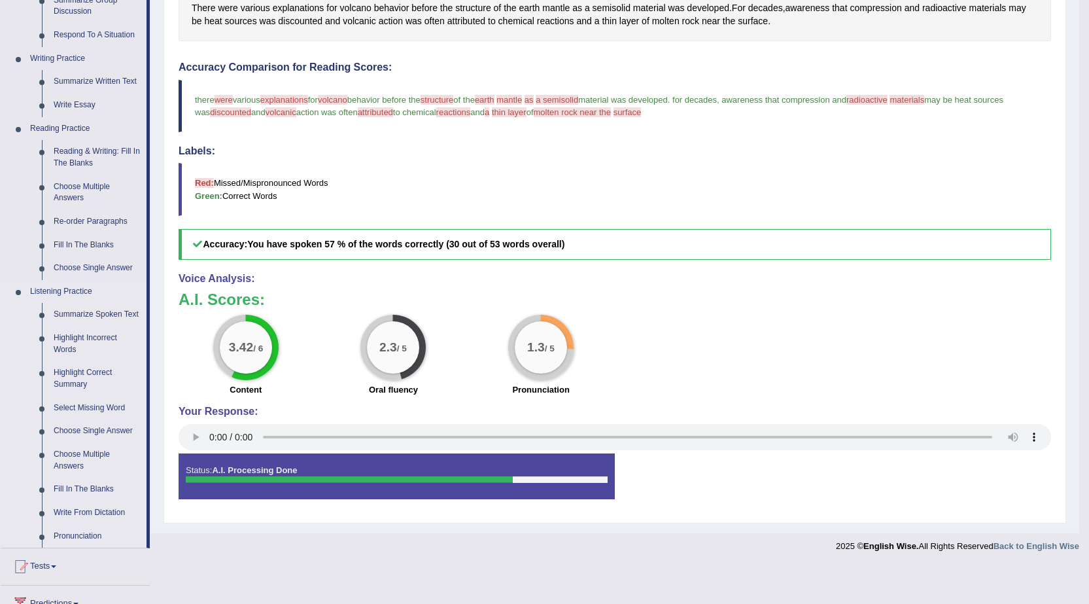
scroll to position [421, 0]
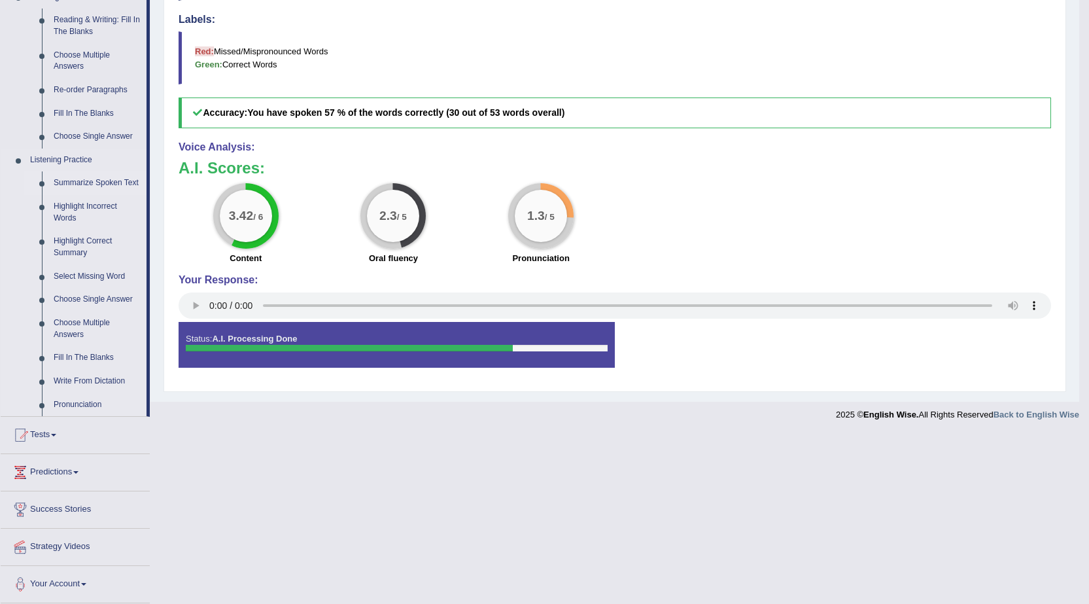
click at [99, 180] on link "Summarize Spoken Text" at bounding box center [97, 183] width 99 height 24
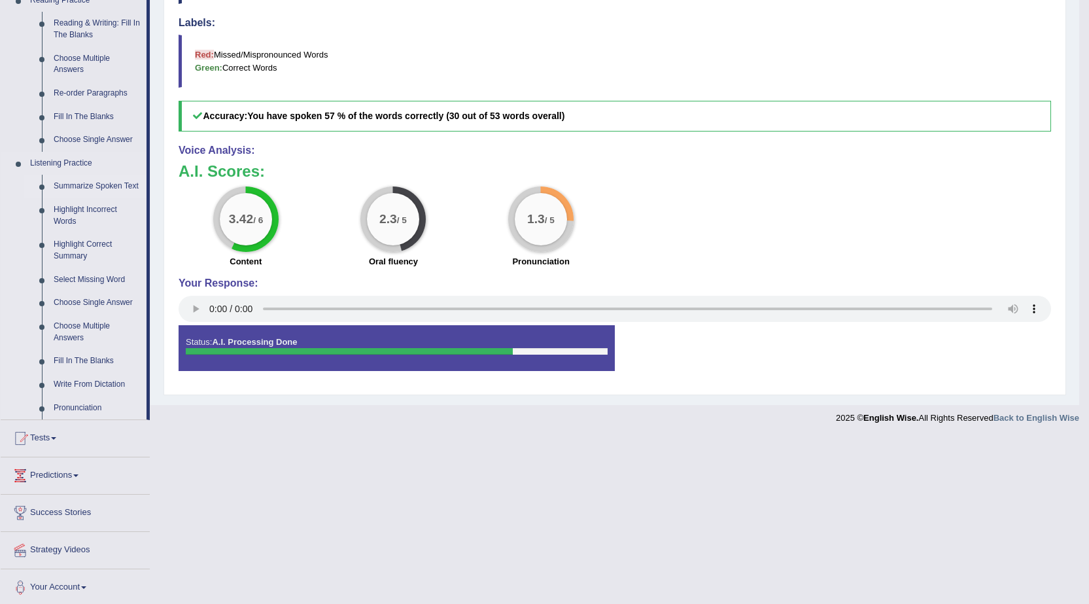
scroll to position [252, 0]
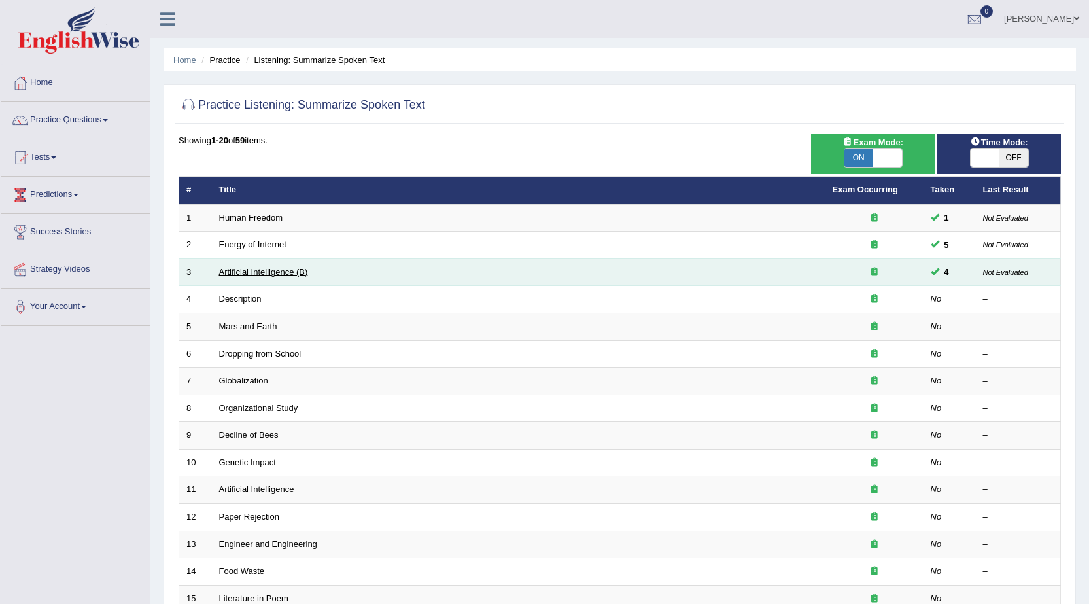
click at [264, 273] on link "Artificial Intelligence (B)" at bounding box center [263, 272] width 89 height 10
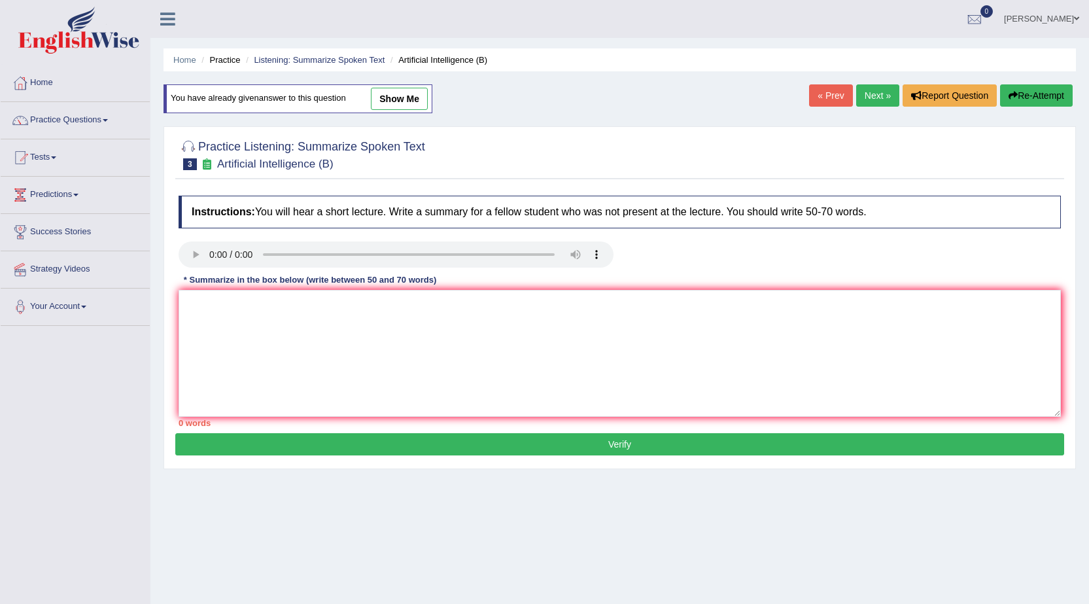
click at [416, 104] on link "show me" at bounding box center [399, 99] width 57 height 22
type textarea "The speaker provided a comprehensive overview of artificial intelligence, highl…"
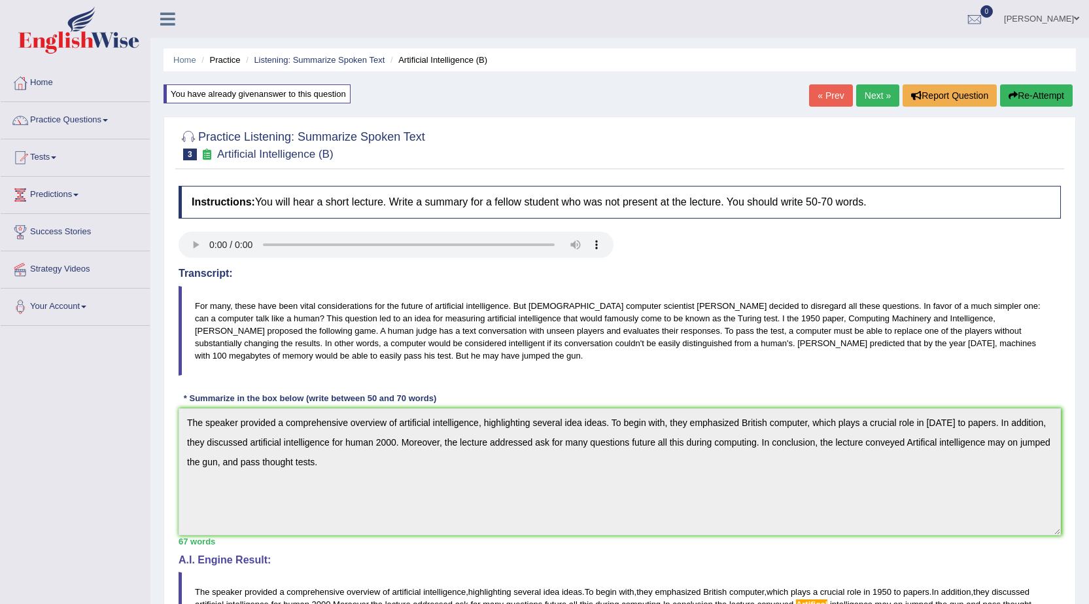
click at [879, 96] on link "Next »" at bounding box center [877, 95] width 43 height 22
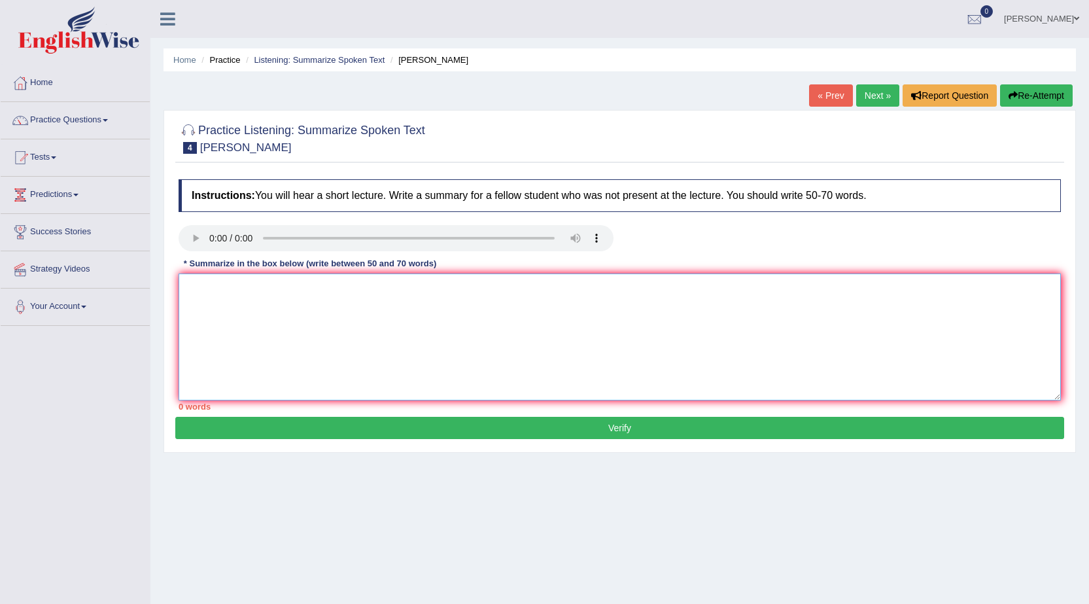
click at [464, 307] on textarea at bounding box center [620, 336] width 882 height 127
click at [94, 118] on link "Practice Questions" at bounding box center [75, 118] width 149 height 33
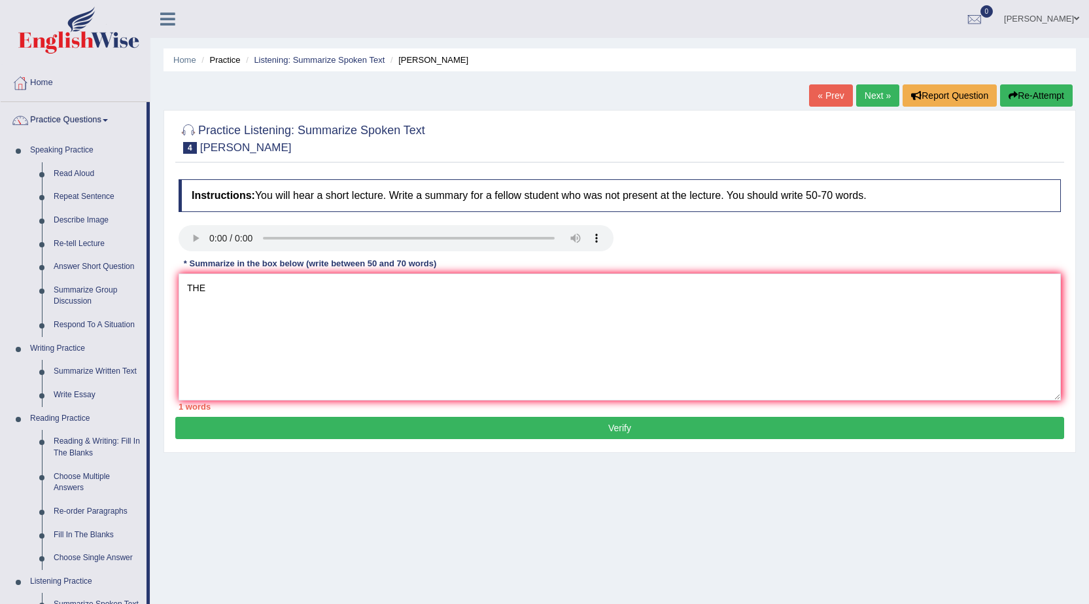
click at [75, 116] on link "Practice Questions" at bounding box center [74, 118] width 146 height 33
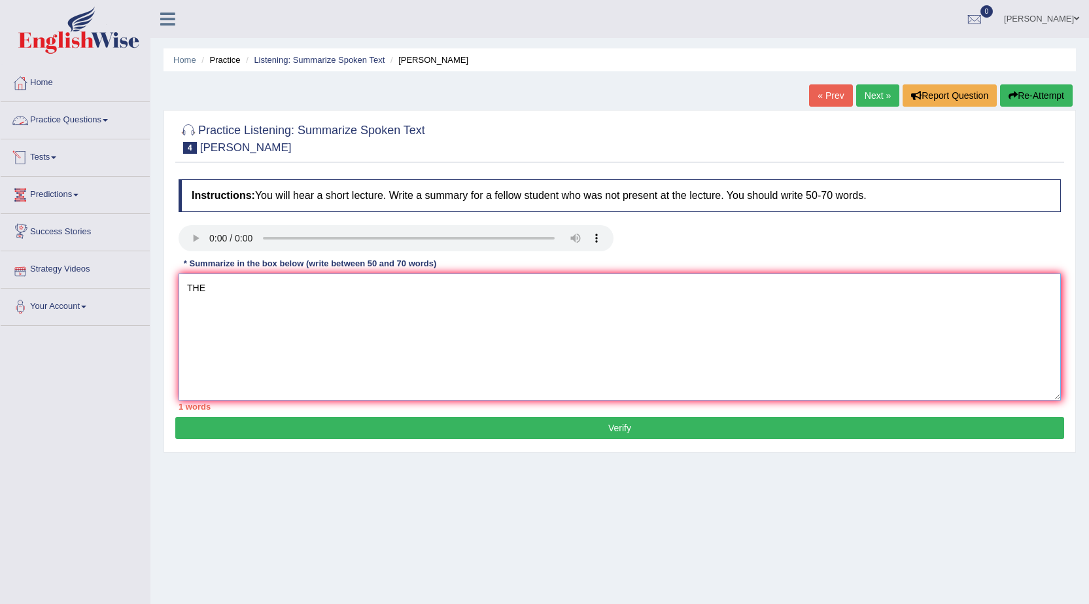
click at [270, 311] on textarea "THE" at bounding box center [620, 336] width 882 height 127
type textarea "T"
type textarea "t"
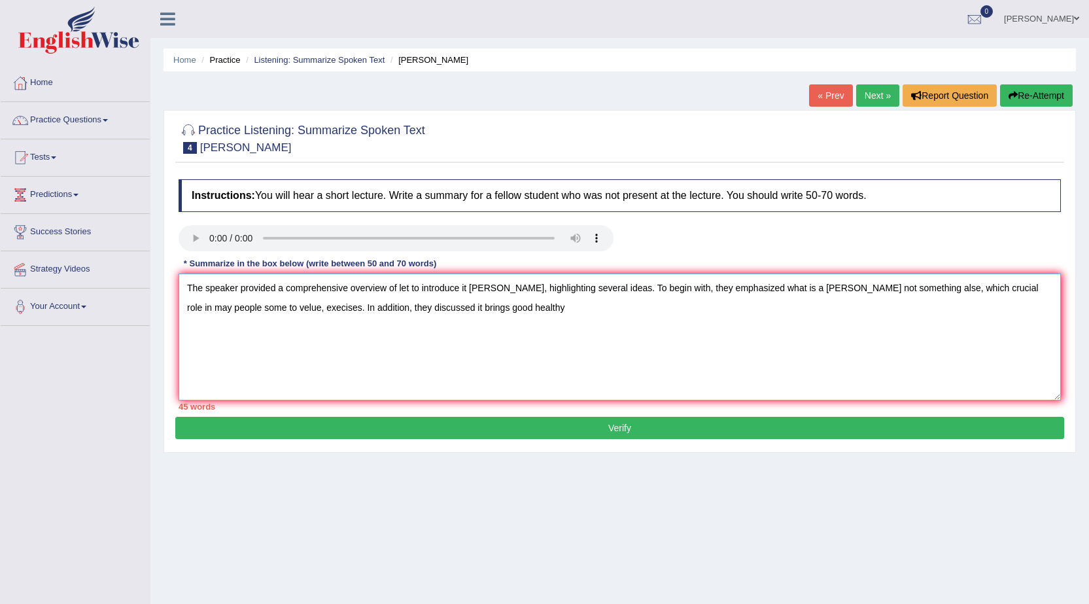
click at [337, 306] on textarea "The speaker provided a comprehensive overview of let to introduce it aristotle,…" at bounding box center [620, 336] width 882 height 127
click at [524, 307] on textarea "The speaker provided a comprehensive overview of let to introduce it aristotle,…" at bounding box center [620, 336] width 882 height 127
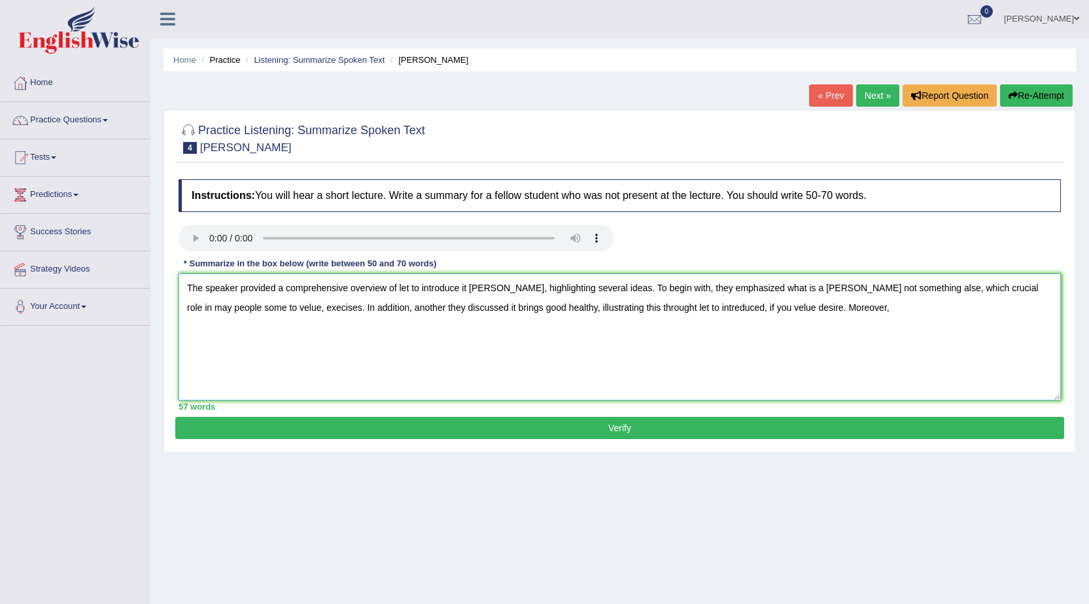
click at [769, 304] on textarea "The speaker provided a comprehensive overview of let to introduce it aristotle,…" at bounding box center [620, 336] width 882 height 127
click at [773, 304] on textarea "The speaker provided a comprehensive overview of let to introduce it aristotle,…" at bounding box center [620, 336] width 882 height 127
click at [817, 309] on textarea "The speaker provided a comprehensive overview of let to introduce it aristotle,…" at bounding box center [620, 336] width 882 height 127
click at [820, 305] on textarea "The speaker provided a comprehensive overview of let to introduce it aristotle,…" at bounding box center [620, 336] width 882 height 127
click at [812, 306] on textarea "The speaker provided a comprehensive overview of let to introduce it aristotle,…" at bounding box center [620, 336] width 882 height 127
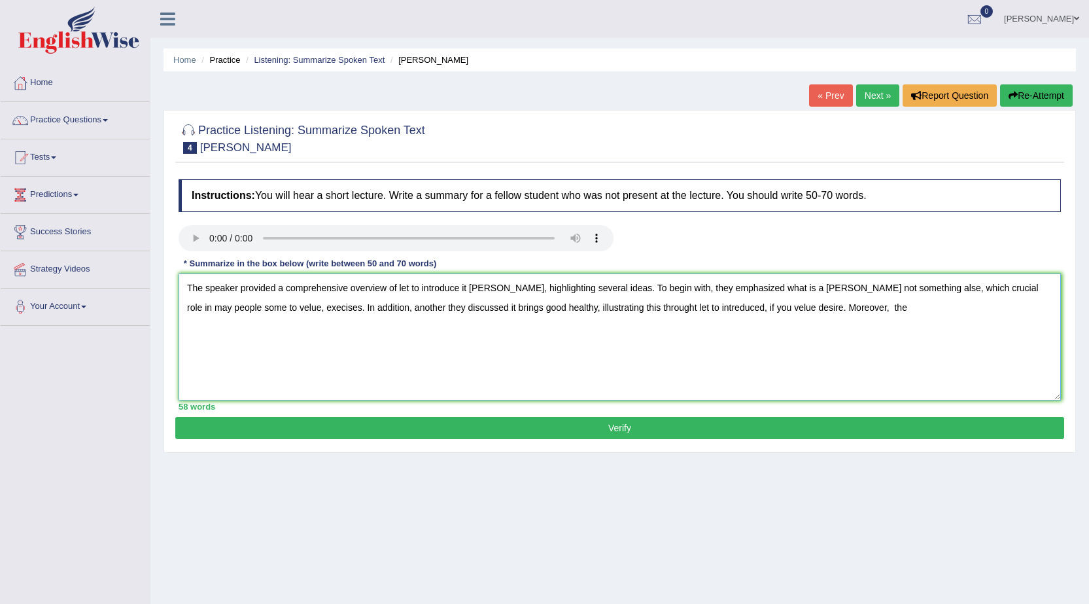
click at [818, 304] on textarea "The speaker provided a comprehensive overview of let to introduce it aristotle,…" at bounding box center [620, 336] width 882 height 127
click at [831, 305] on textarea "The speaker provided a comprehensive overview of let to introduce it aristotle,…" at bounding box center [620, 336] width 882 height 127
click at [860, 305] on textarea "The speaker provided a comprehensive overview of let to introduce it aristotle,…" at bounding box center [620, 336] width 882 height 127
click at [905, 311] on textarea "The speaker provided a comprehensive overview of let to introduce it aristotle,…" at bounding box center [620, 336] width 882 height 127
click at [956, 307] on textarea "The speaker provided a comprehensive overview of let to introduce it aristotle,…" at bounding box center [620, 336] width 882 height 127
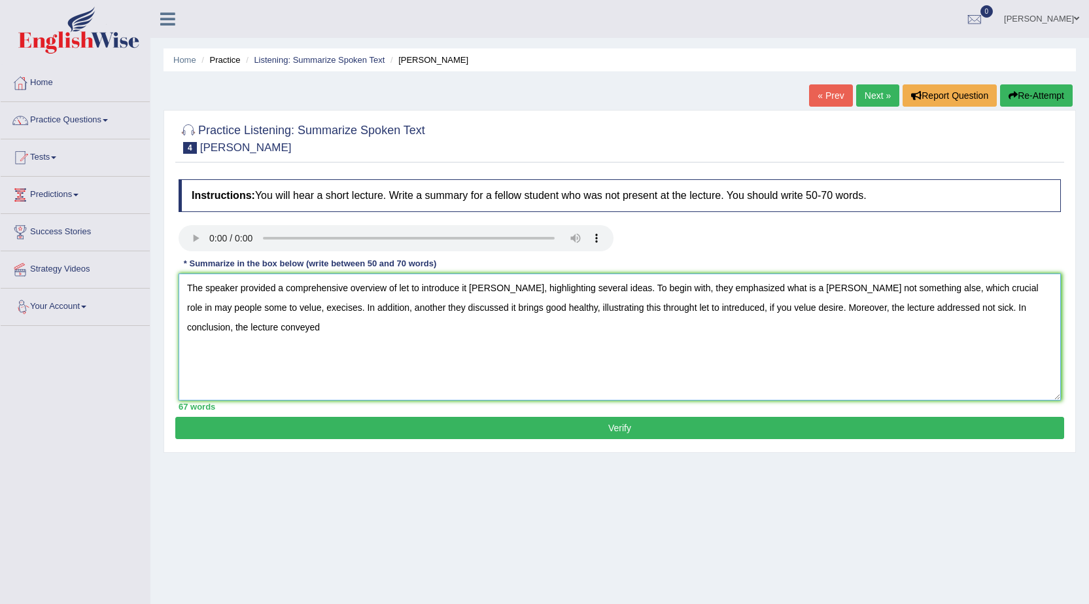
click at [233, 325] on textarea "The speaker provided a comprehensive overview of let to introduce it aristotle,…" at bounding box center [620, 336] width 882 height 127
type textarea "The speaker provided a comprehensive overview of let to introduce it [PERSON_NA…"
click at [403, 432] on button "Verify" at bounding box center [619, 428] width 889 height 22
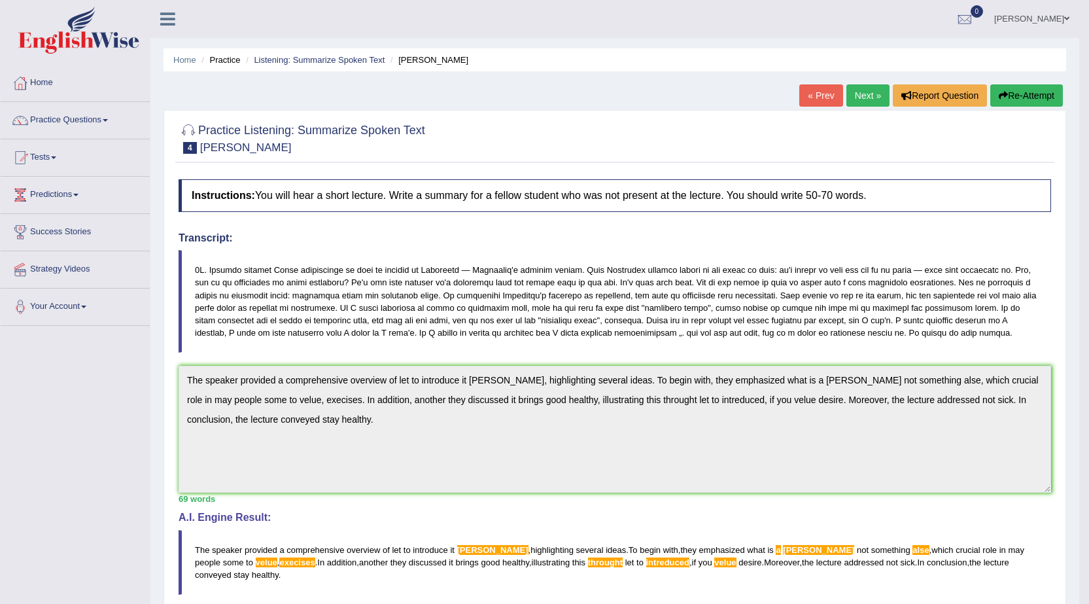
click at [1034, 96] on button "Re-Attempt" at bounding box center [1026, 95] width 73 height 22
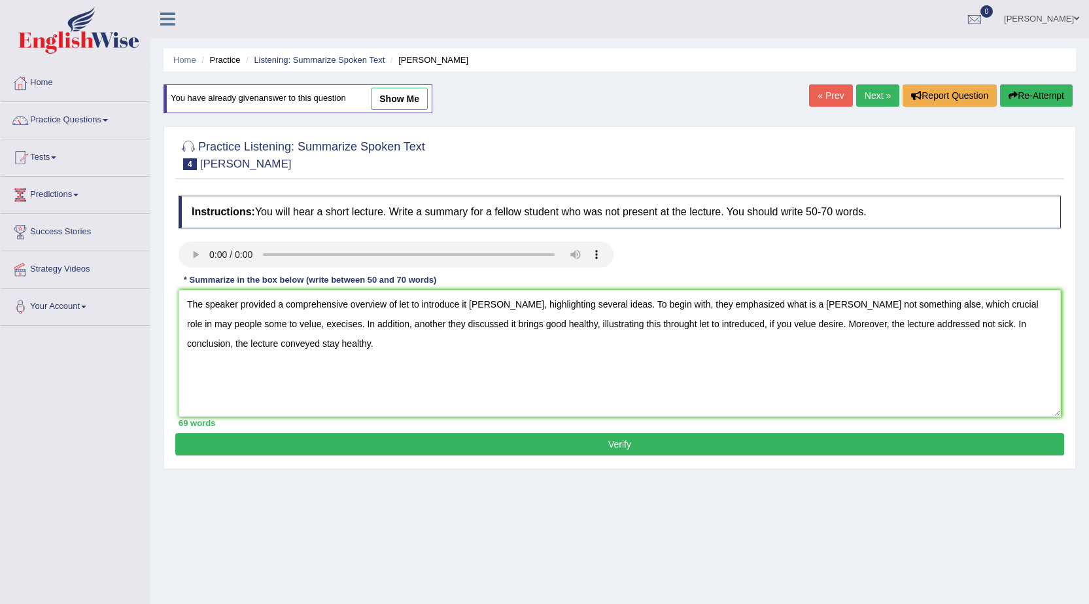
click at [500, 305] on textarea "The speaker provided a comprehensive overview of let to introduce it [PERSON_NA…" at bounding box center [620, 353] width 882 height 127
click at [618, 324] on textarea "The speaker provided a comprehensive overview of let to introduce it [PERSON_NA…" at bounding box center [620, 353] width 882 height 127
click at [621, 320] on textarea "The speaker provided a comprehensive overview of let to introduce it [PERSON_NA…" at bounding box center [620, 353] width 882 height 127
click at [284, 322] on textarea "The speaker provided a comprehensive overview of let to introduce it [PERSON_NA…" at bounding box center [620, 353] width 882 height 127
click at [683, 323] on textarea "The speaker provided a comprehensive overview of let to introduce it [PERSON_NA…" at bounding box center [620, 353] width 882 height 127
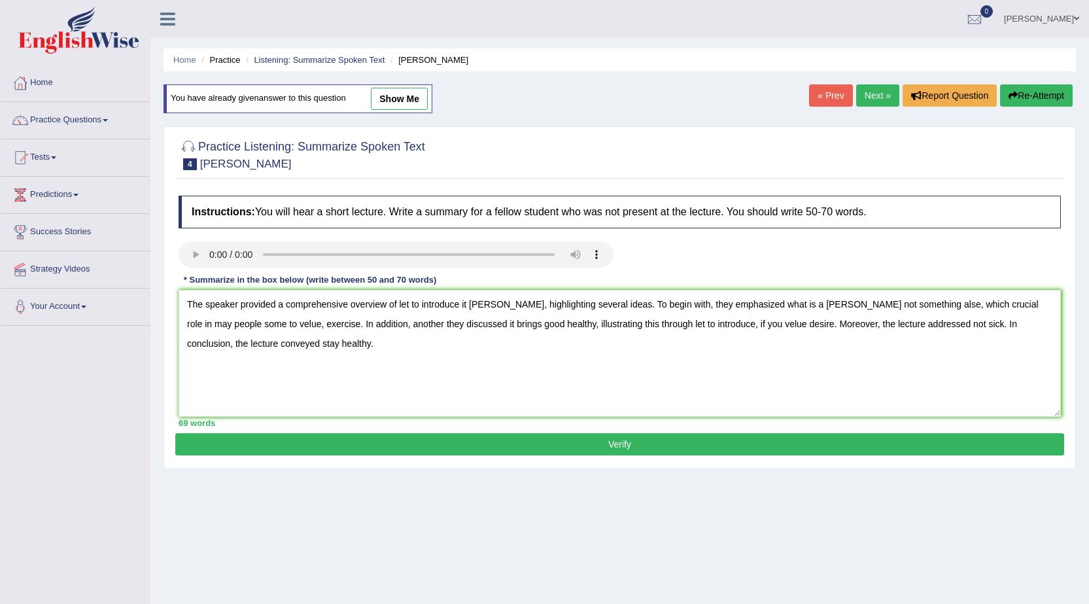
click at [729, 323] on textarea "The speaker provided a comprehensive overview of let to introduce it [PERSON_NA…" at bounding box center [620, 353] width 882 height 127
click at [245, 323] on textarea "The speaker provided a comprehensive overview of let to introduce it [PERSON_NA…" at bounding box center [620, 353] width 882 height 127
click at [782, 301] on textarea "The speaker provided a comprehensive overview of let to introduce it [PERSON_NA…" at bounding box center [620, 353] width 882 height 127
click at [777, 300] on textarea "The speaker provided a comprehensive overview of let to introduce it [PERSON_NA…" at bounding box center [620, 353] width 882 height 127
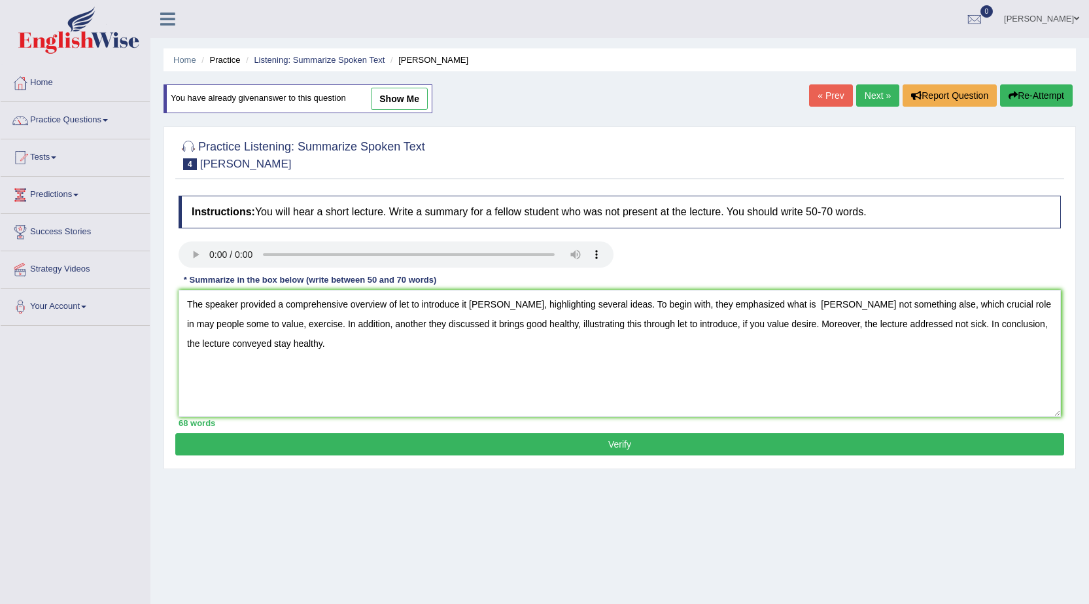
click at [780, 300] on textarea "The speaker provided a comprehensive overview of let to introduce it [PERSON_NA…" at bounding box center [620, 353] width 882 height 127
click at [782, 300] on textarea "The speaker provided a comprehensive overview of let to introduce it [PERSON_NA…" at bounding box center [620, 353] width 882 height 127
click at [472, 305] on textarea "The speaker provided a comprehensive overview of let to introduce it [PERSON_NA…" at bounding box center [620, 353] width 882 height 127
click at [475, 296] on textarea "The speaker provided a comprehensive overview of let to introduce it [PERSON_NA…" at bounding box center [620, 353] width 882 height 127
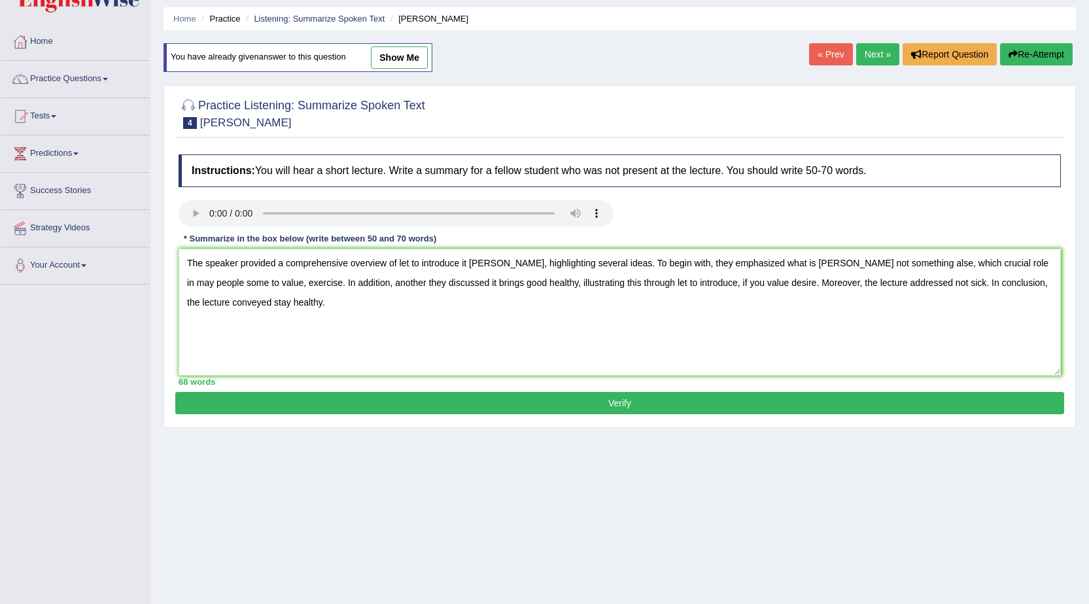
scroll to position [18, 0]
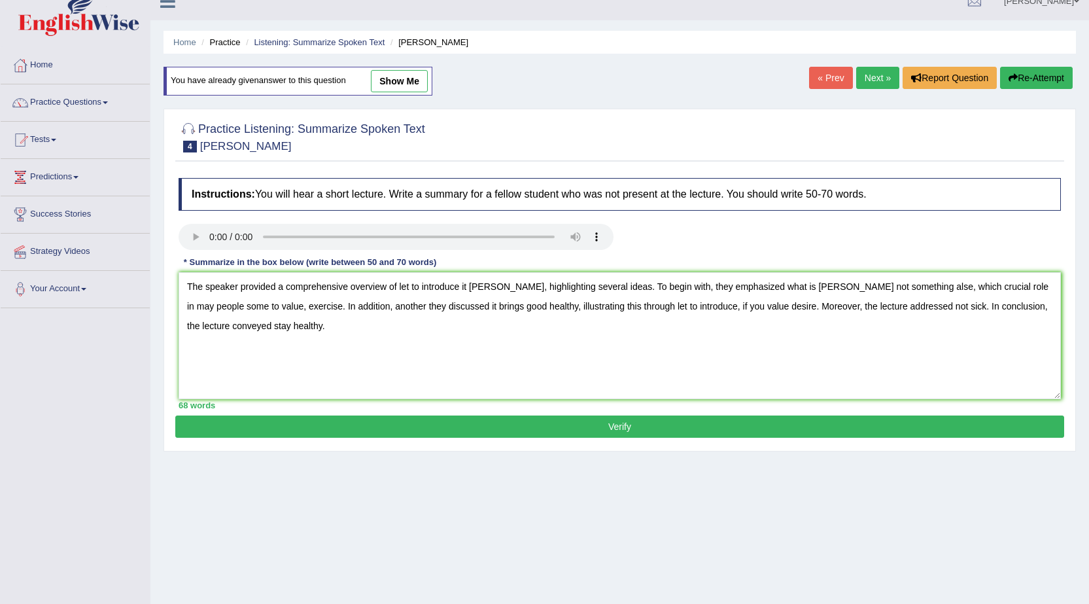
type textarea "The speaker provided a comprehensive overview of let to introduce it [PERSON_NA…"
click at [593, 427] on button "Verify" at bounding box center [619, 426] width 889 height 22
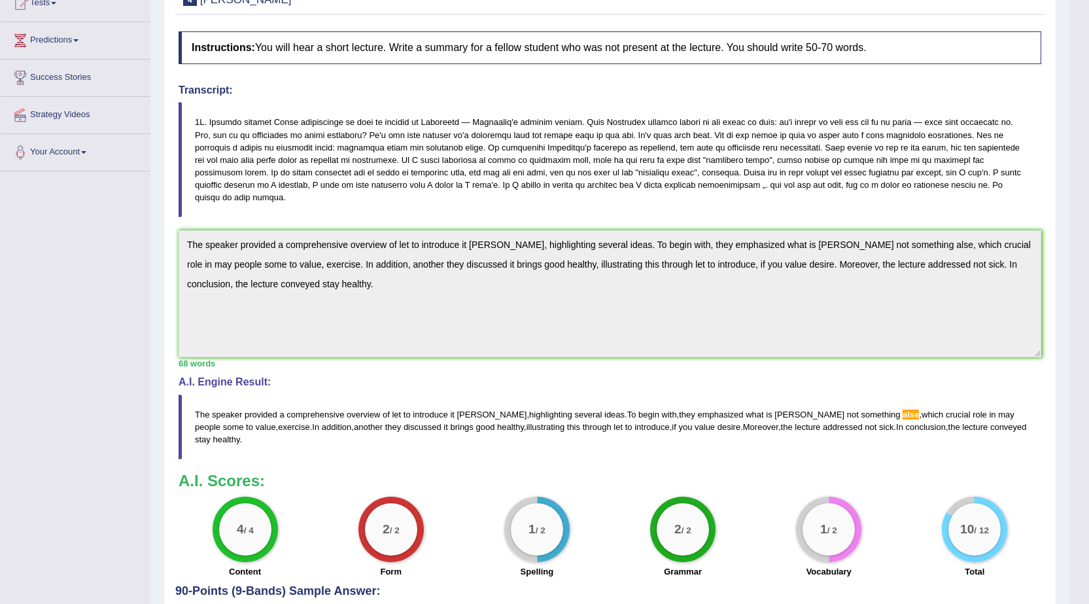
scroll to position [258, 0]
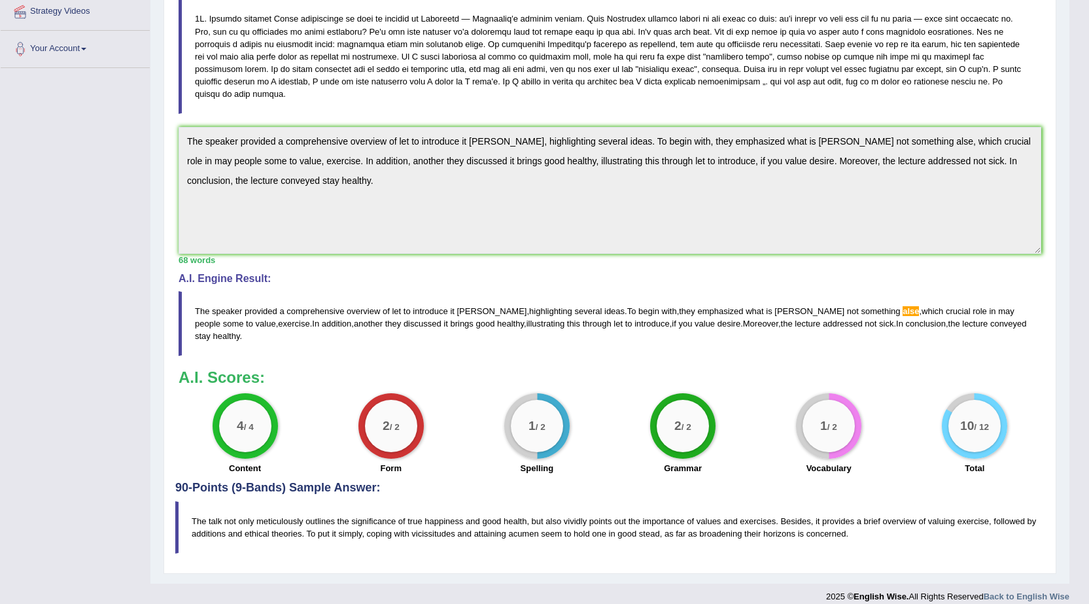
drag, startPoint x: 845, startPoint y: 396, endPoint x: 875, endPoint y: 278, distance: 121.7
click at [845, 400] on div "1 / 2" at bounding box center [829, 426] width 52 height 52
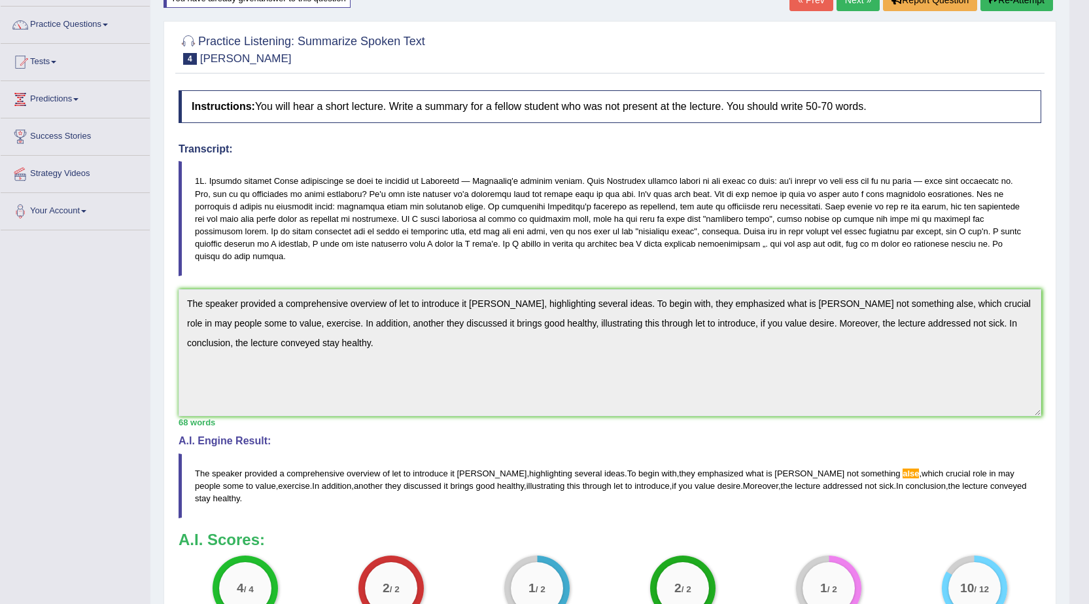
scroll to position [0, 0]
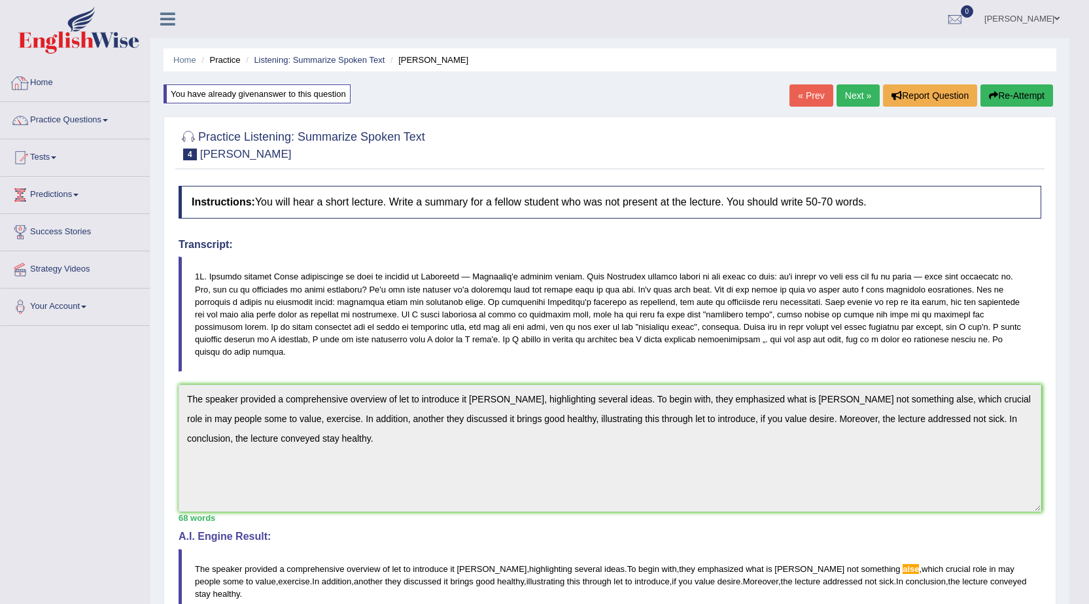
click at [30, 77] on link "Home" at bounding box center [75, 81] width 149 height 33
